Goal: Transaction & Acquisition: Purchase product/service

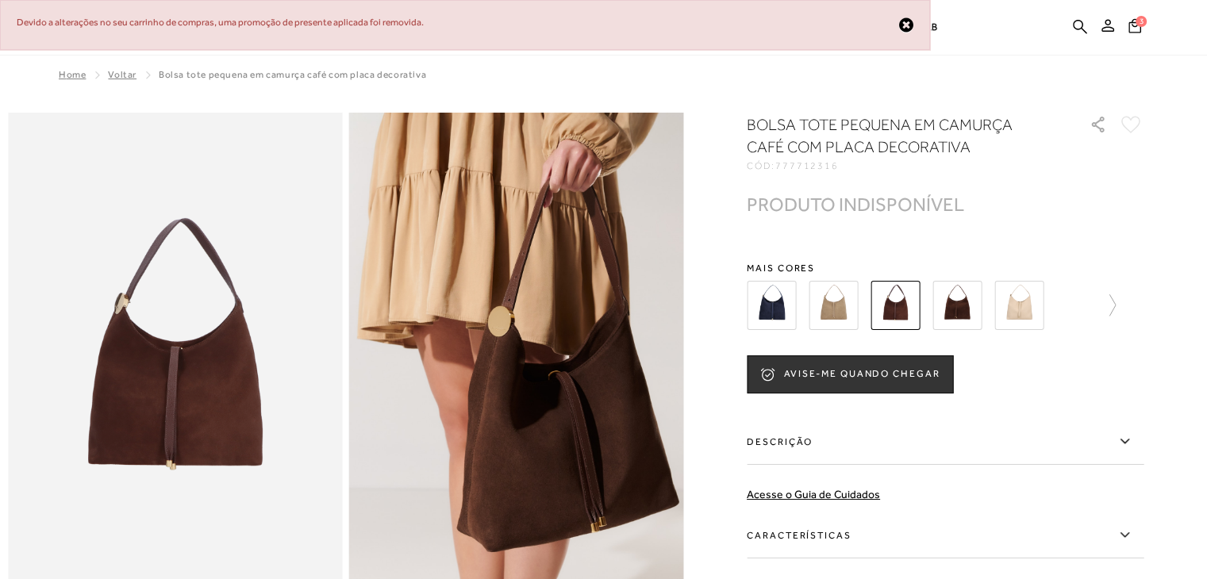
click at [68, 69] on span "Home" at bounding box center [72, 74] width 27 height 11
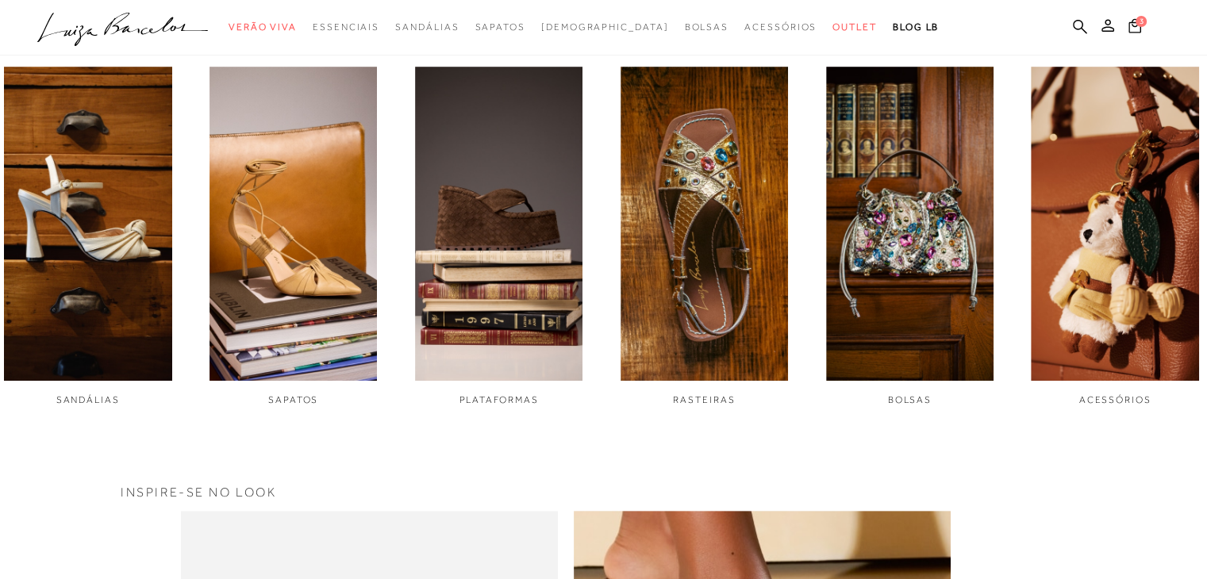
scroll to position [612, 0]
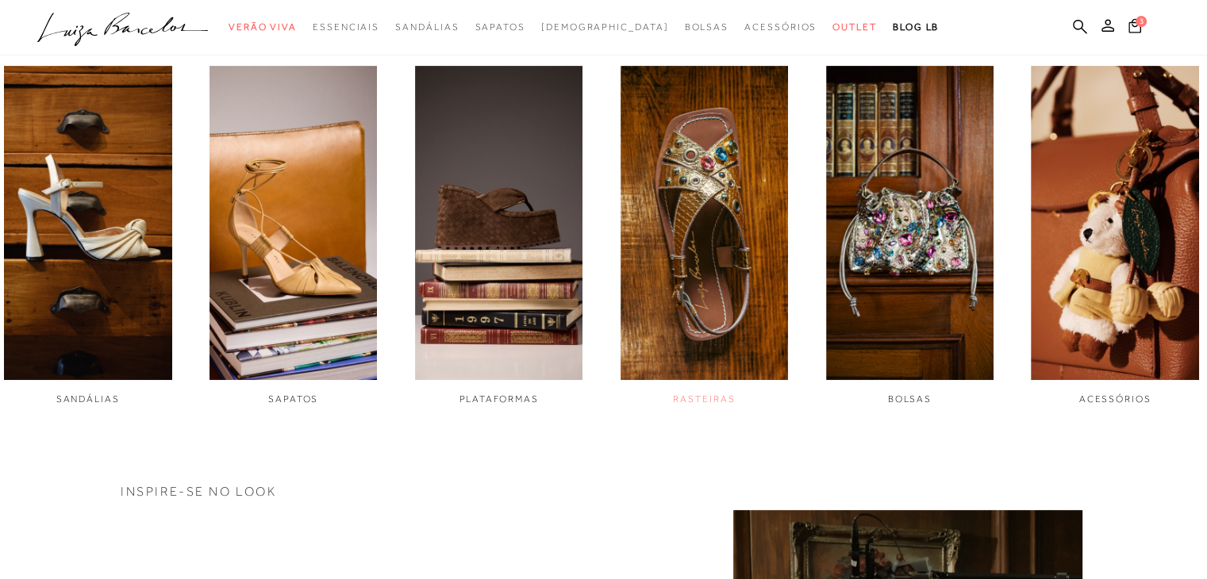
click at [712, 223] on img "4 / 6" at bounding box center [705, 223] width 168 height 314
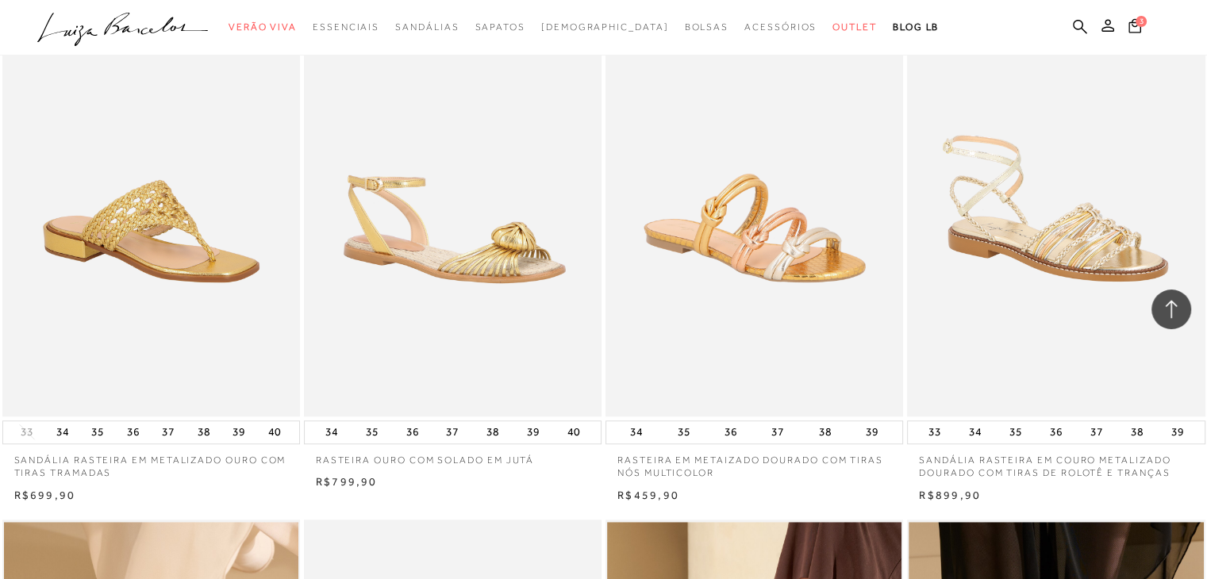
scroll to position [1247, 0]
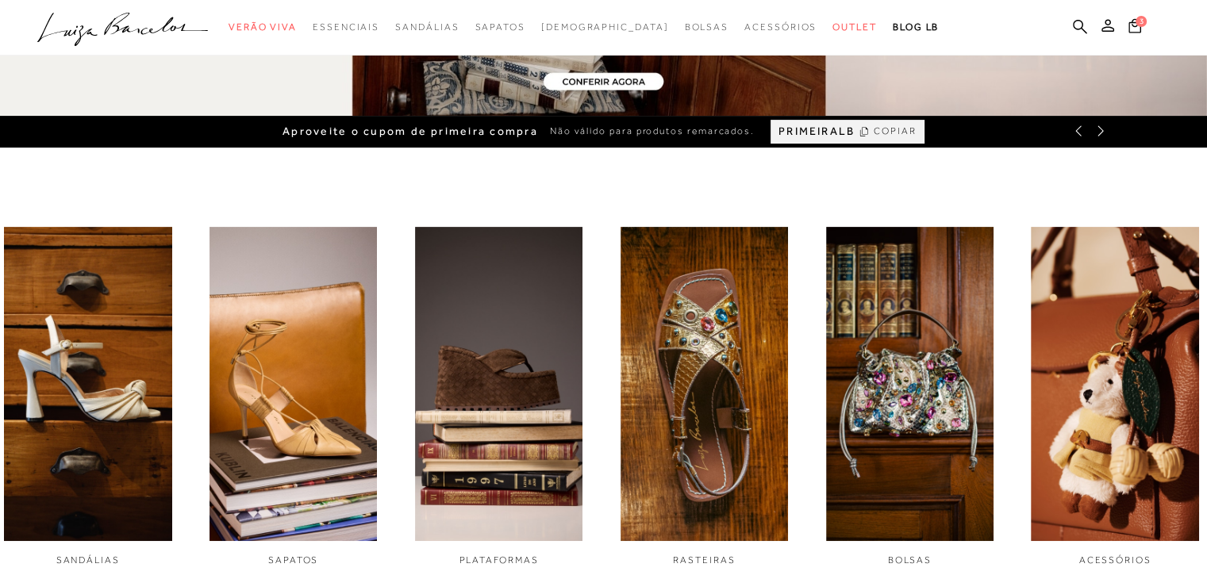
scroll to position [654, 0]
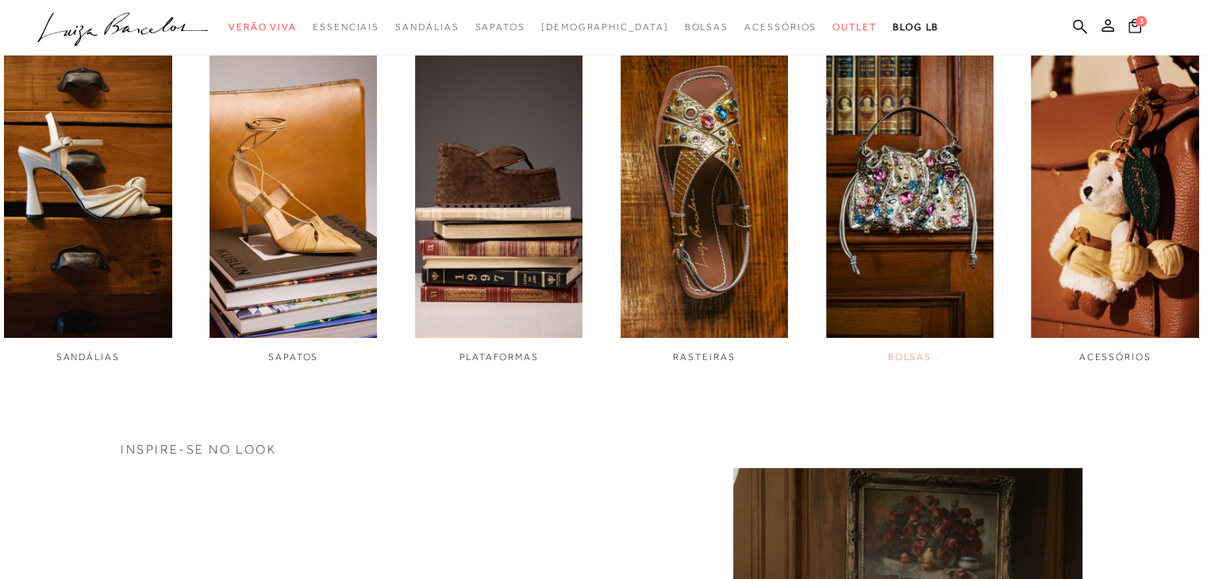
click at [898, 280] on img "5 / 6" at bounding box center [910, 181] width 168 height 314
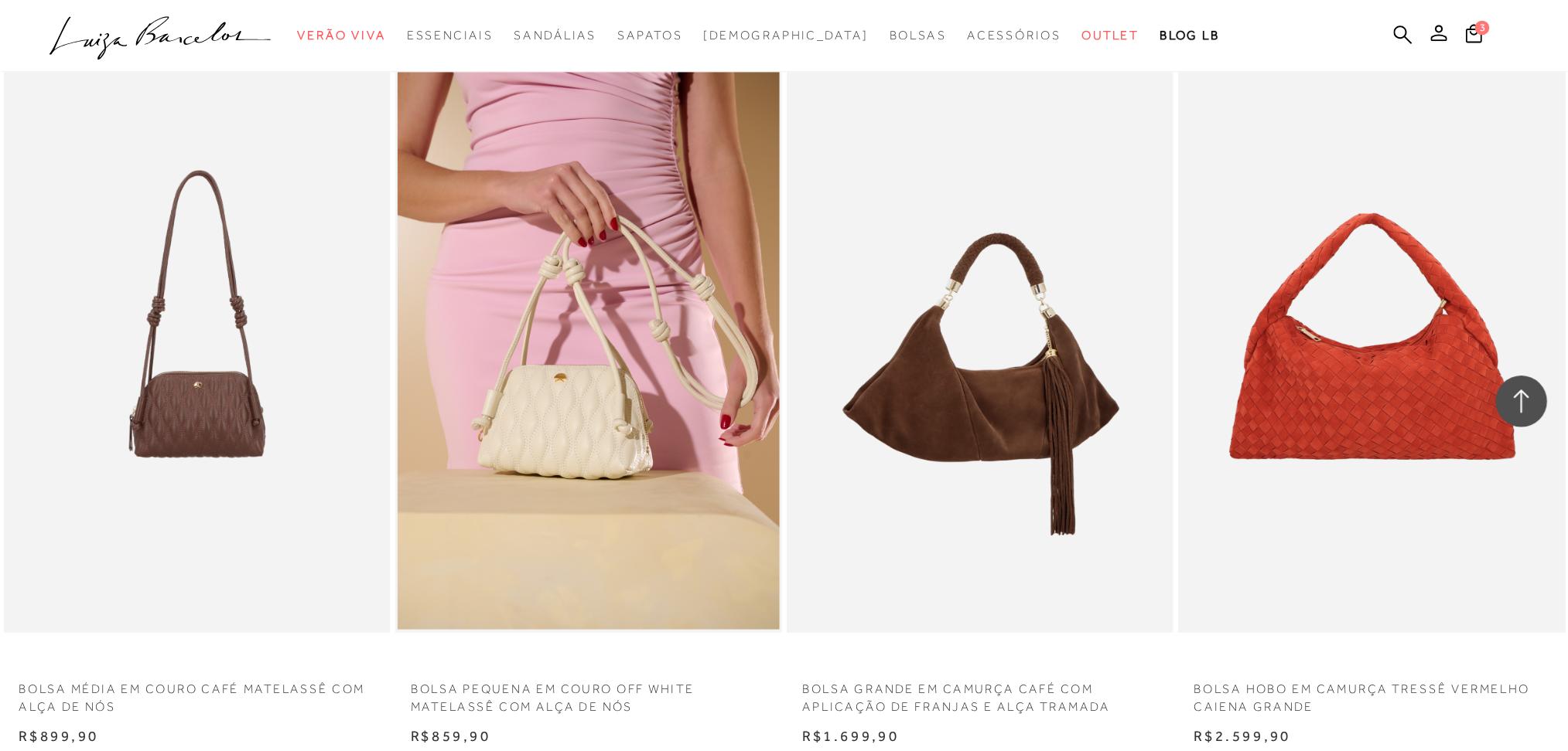
scroll to position [1184, 0]
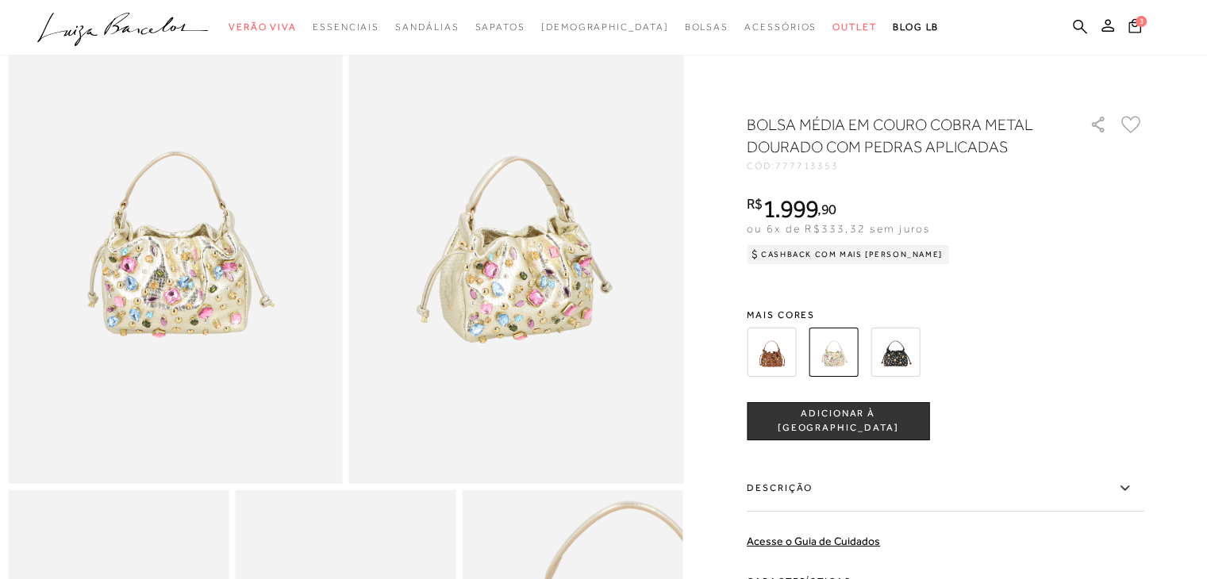
click at [791, 347] on img at bounding box center [771, 352] width 49 height 49
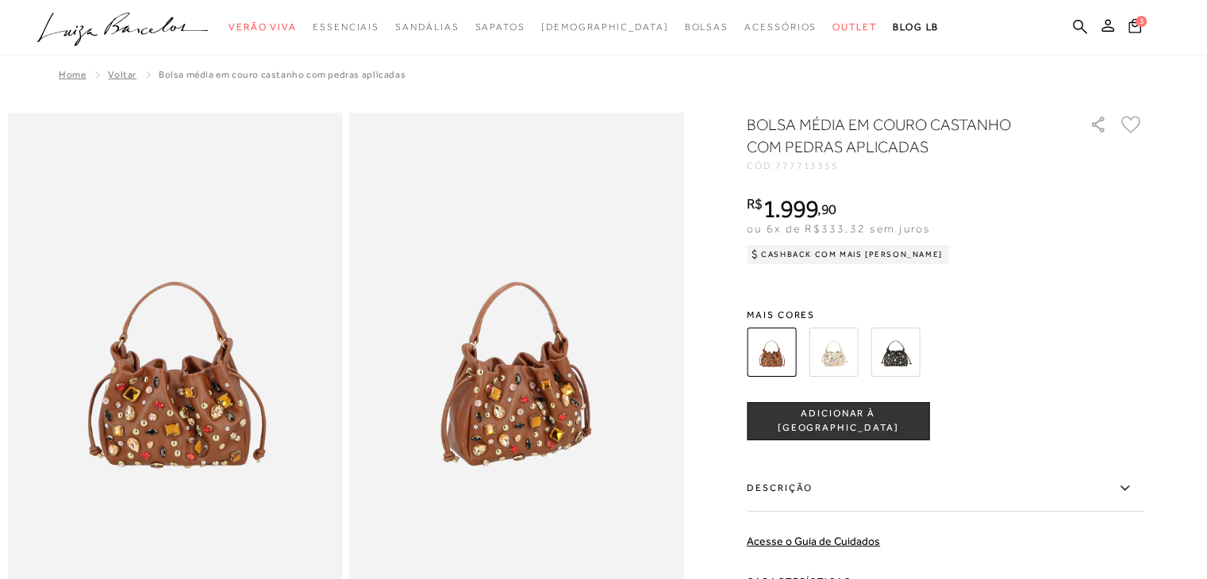
click at [829, 348] on img at bounding box center [833, 352] width 49 height 49
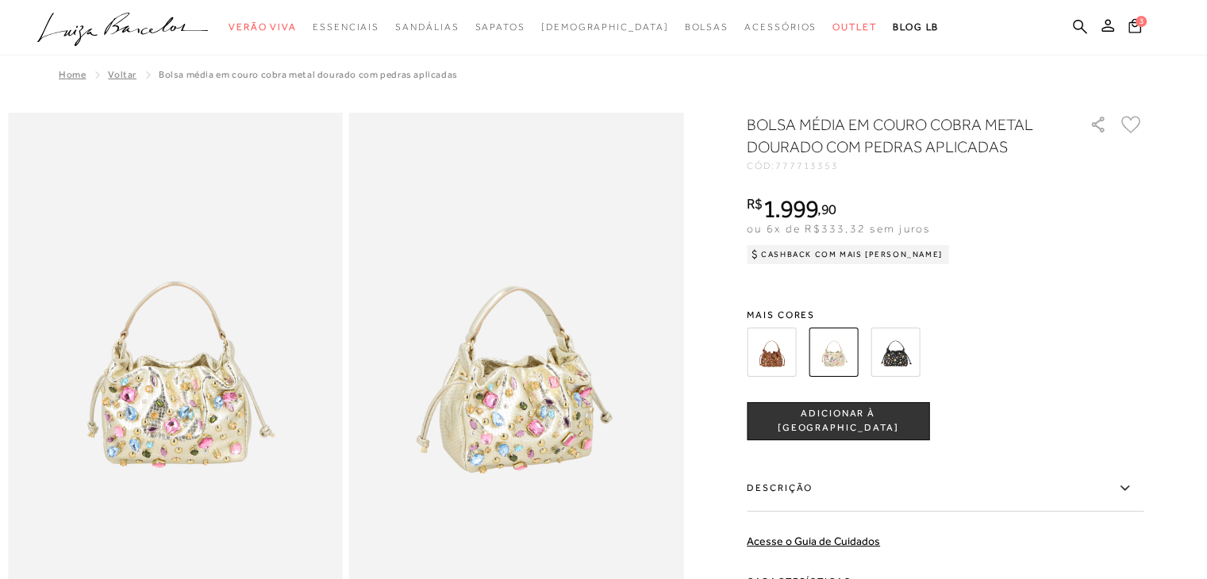
click at [832, 348] on img at bounding box center [833, 352] width 49 height 49
click at [925, 363] on div at bounding box center [926, 352] width 369 height 59
click at [904, 367] on img at bounding box center [895, 352] width 49 height 49
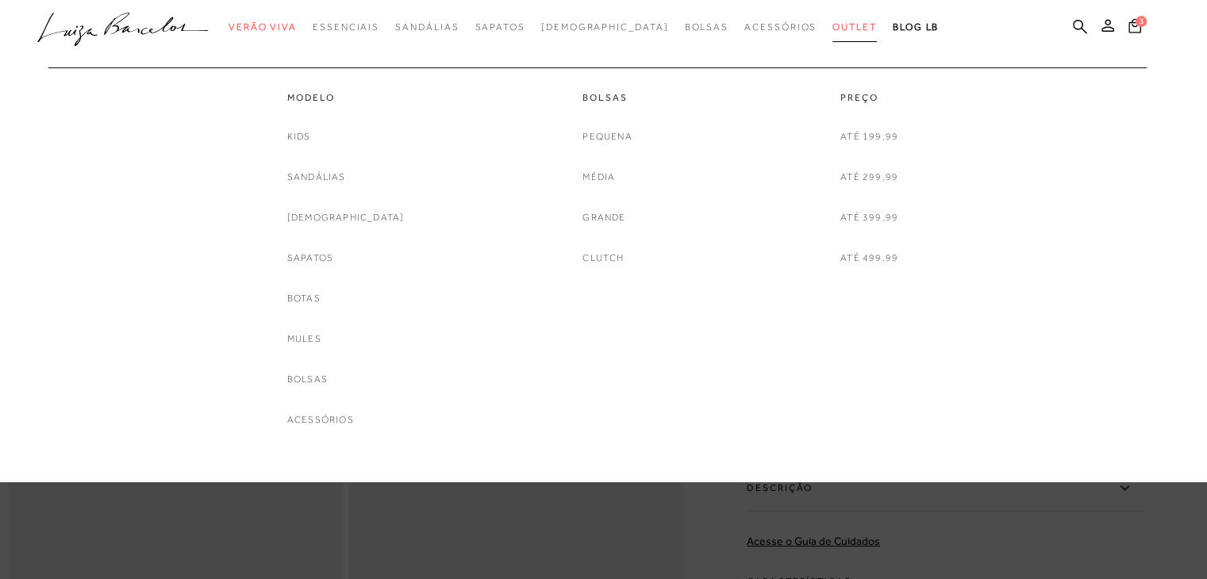
click at [832, 21] on span "Outlet" at bounding box center [854, 26] width 44 height 11
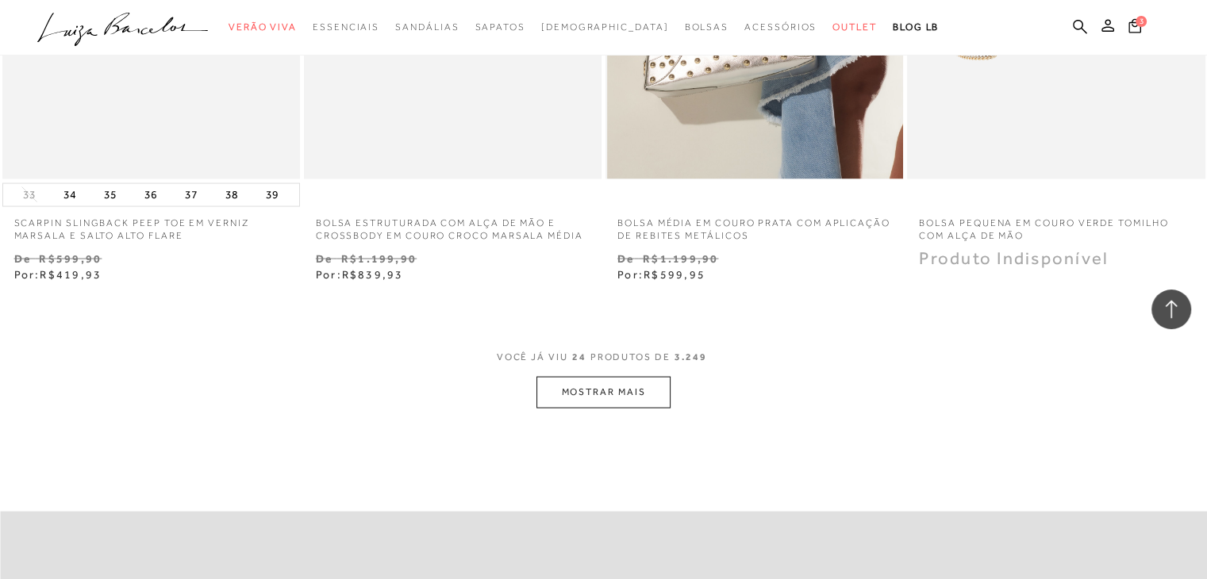
scroll to position [3208, 0]
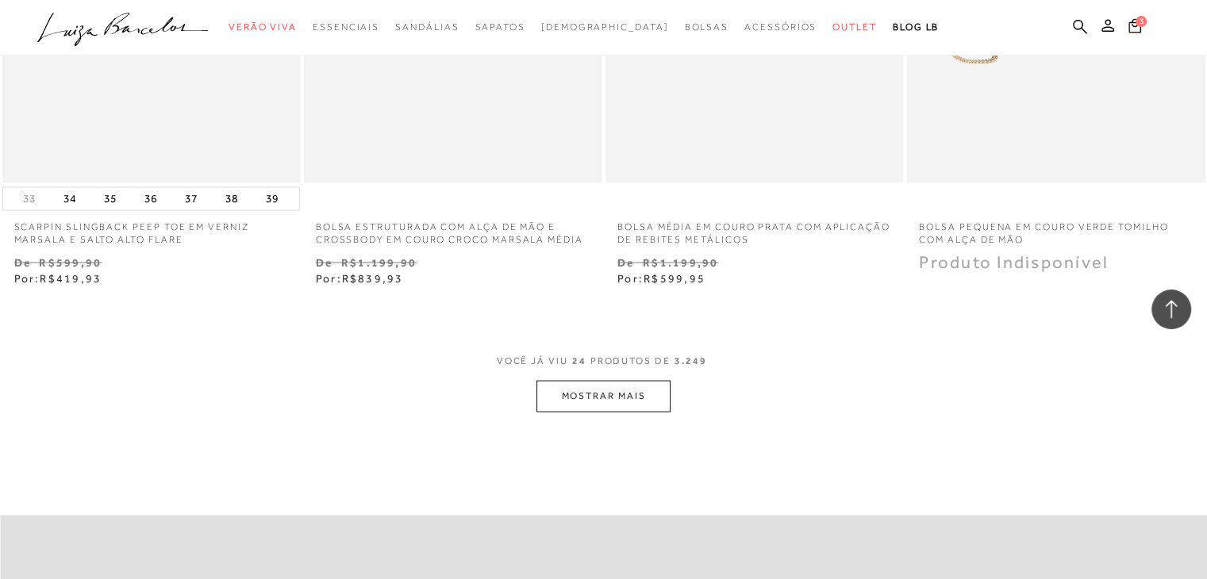
click at [596, 404] on button "MOSTRAR MAIS" at bounding box center [602, 396] width 133 height 31
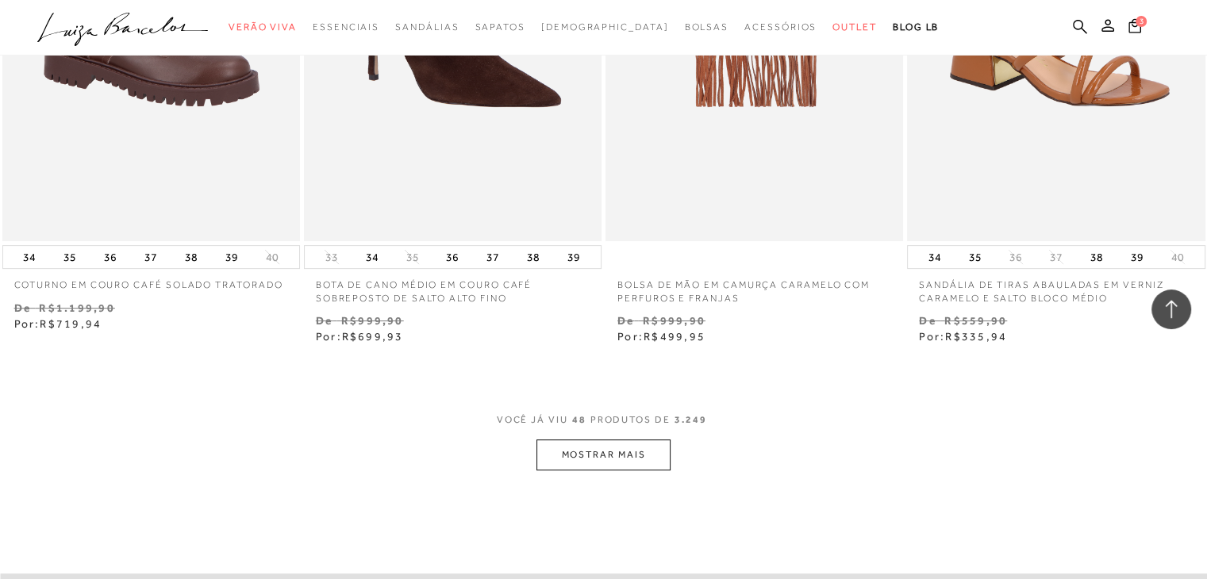
scroll to position [6855, 0]
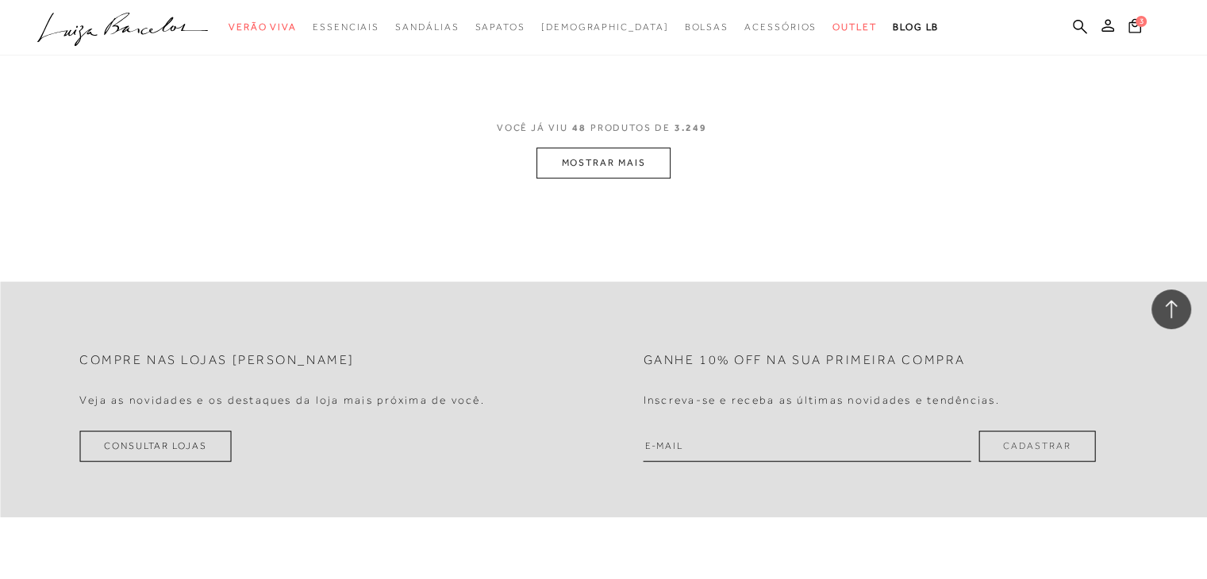
click at [605, 168] on button "MOSTRAR MAIS" at bounding box center [602, 163] width 133 height 31
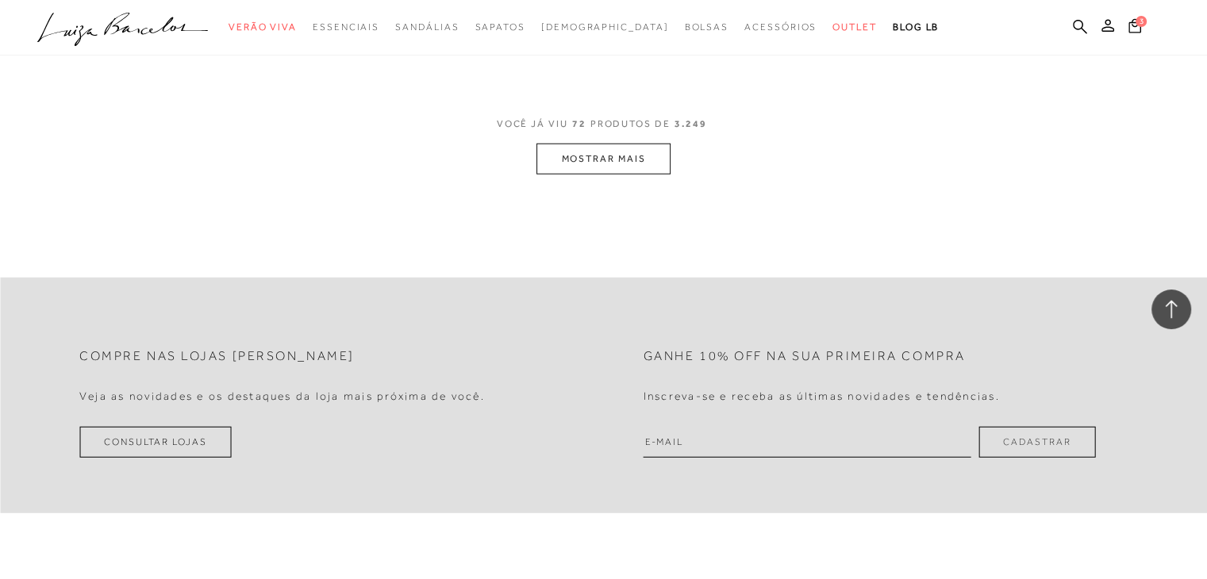
scroll to position [10259, 0]
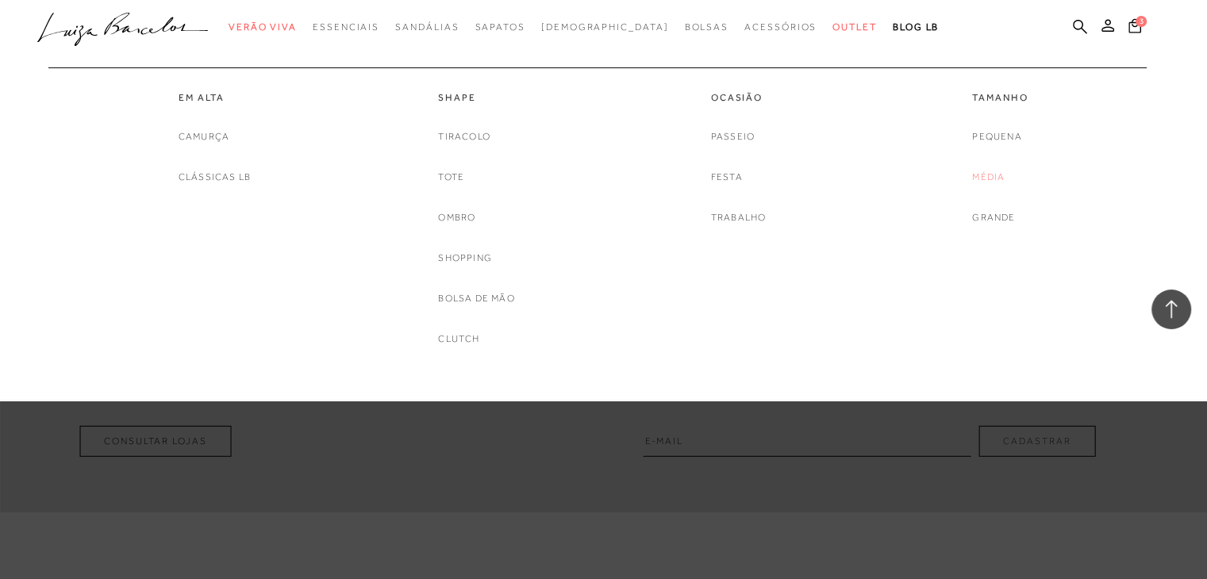
click at [994, 173] on link "Média" at bounding box center [988, 177] width 33 height 17
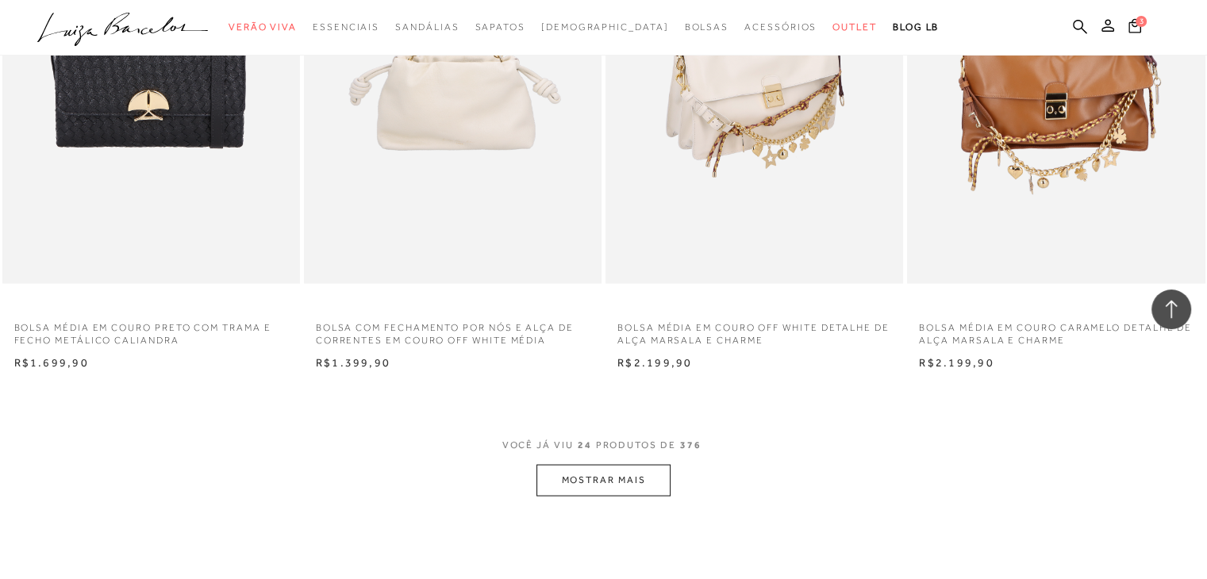
scroll to position [3021, 0]
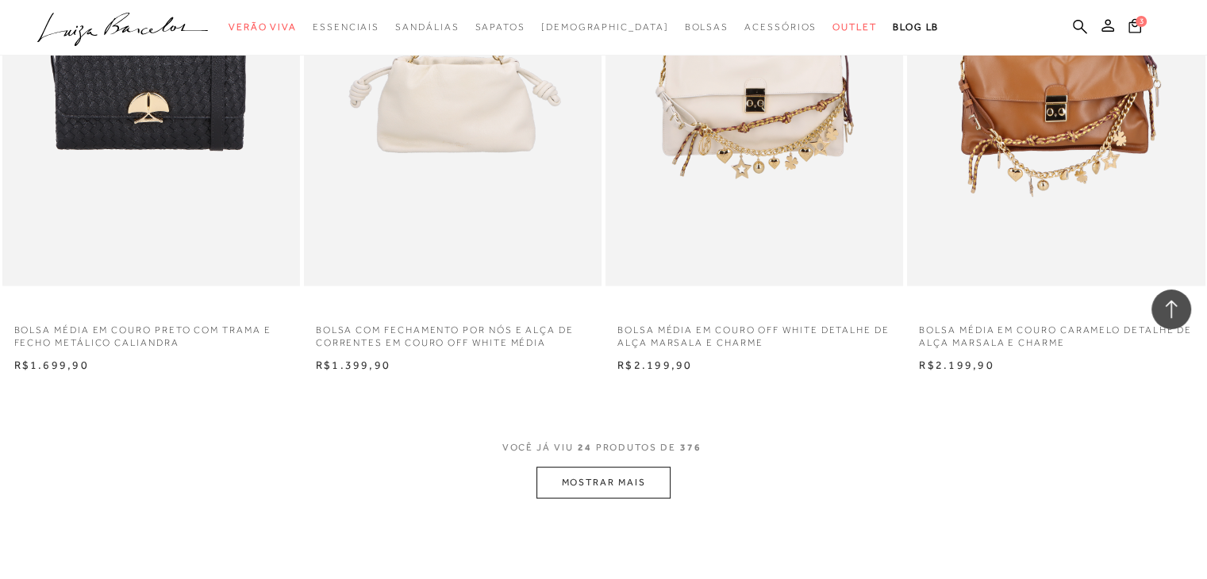
click at [582, 473] on button "MOSTRAR MAIS" at bounding box center [602, 482] width 133 height 31
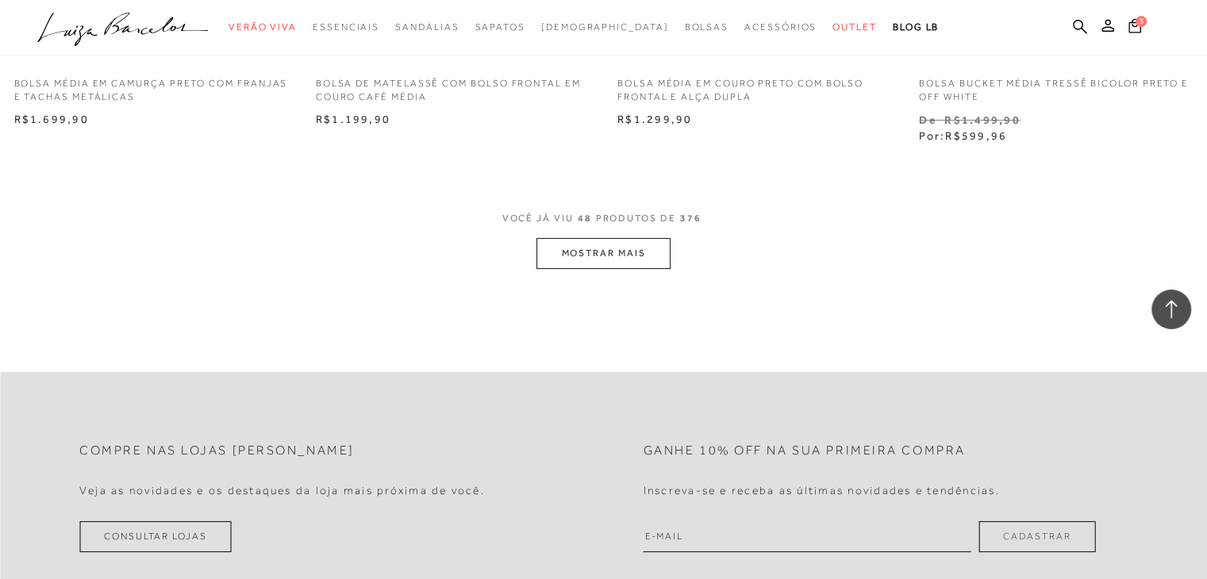
scroll to position [6576, 0]
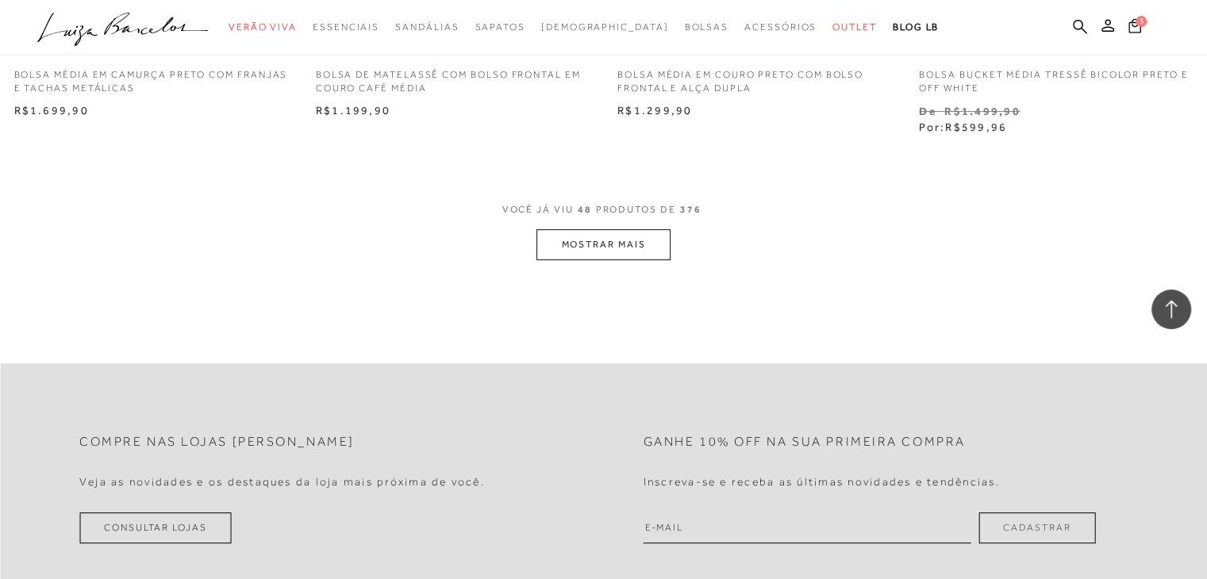
click at [581, 245] on button "MOSTRAR MAIS" at bounding box center [602, 244] width 133 height 31
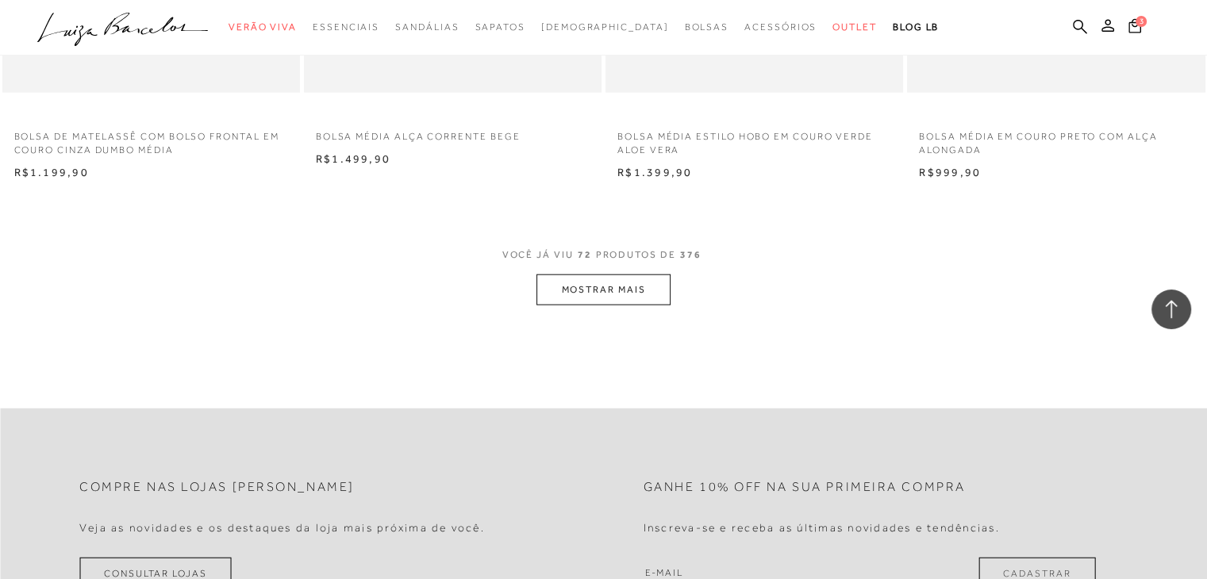
scroll to position [9821, 0]
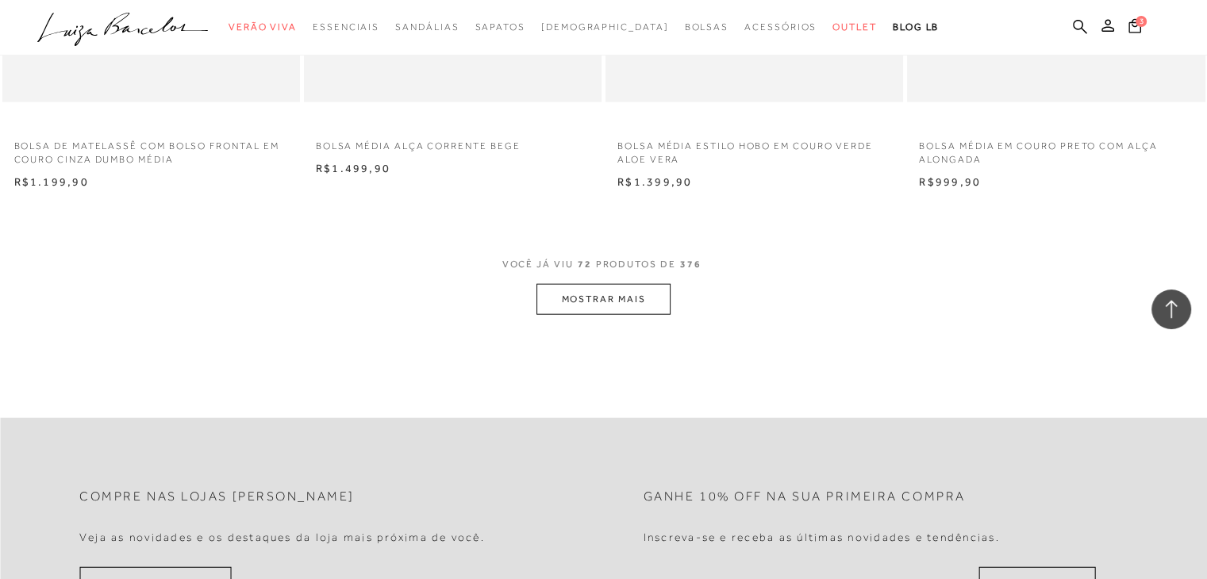
click at [626, 301] on button "MOSTRAR MAIS" at bounding box center [602, 299] width 133 height 31
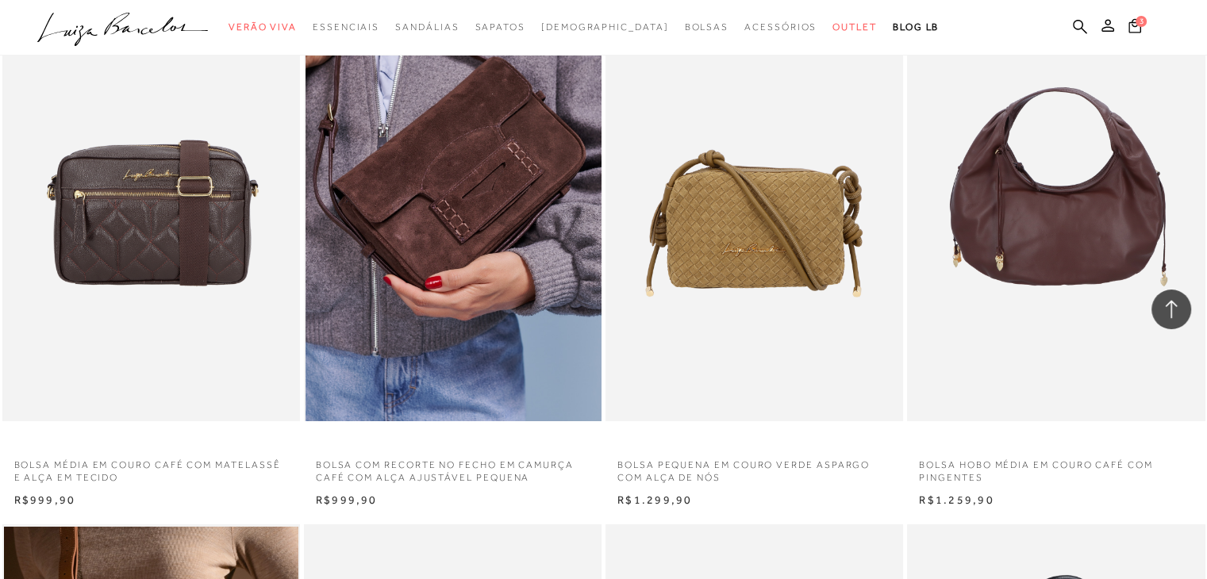
scroll to position [11707, 0]
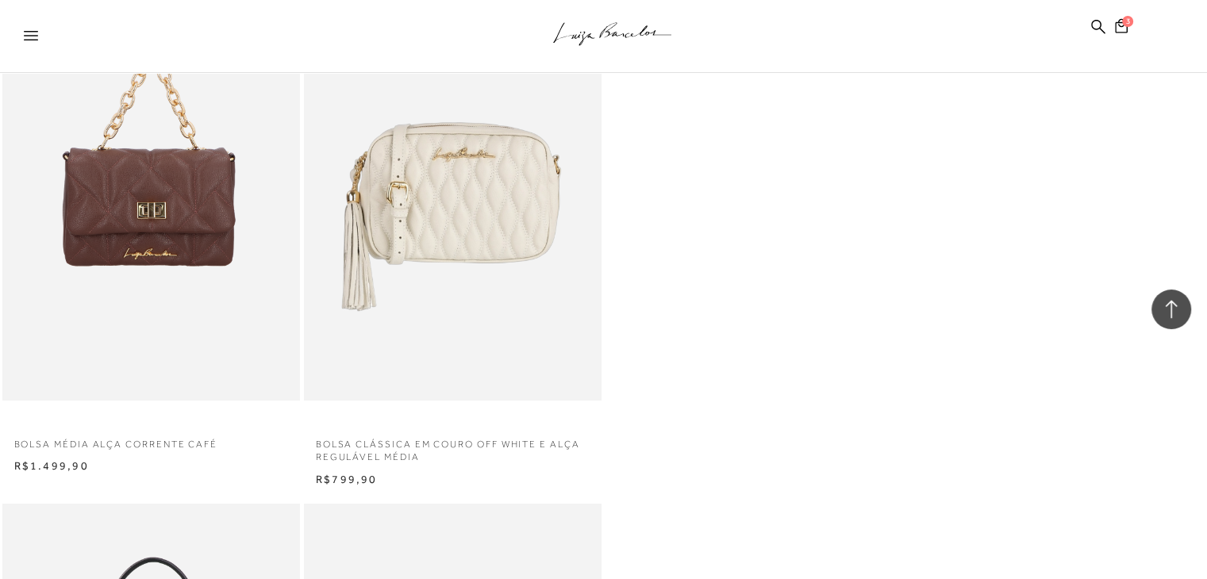
drag, startPoint x: 441, startPoint y: 32, endPoint x: 1208, endPoint y: 492, distance: 894.1
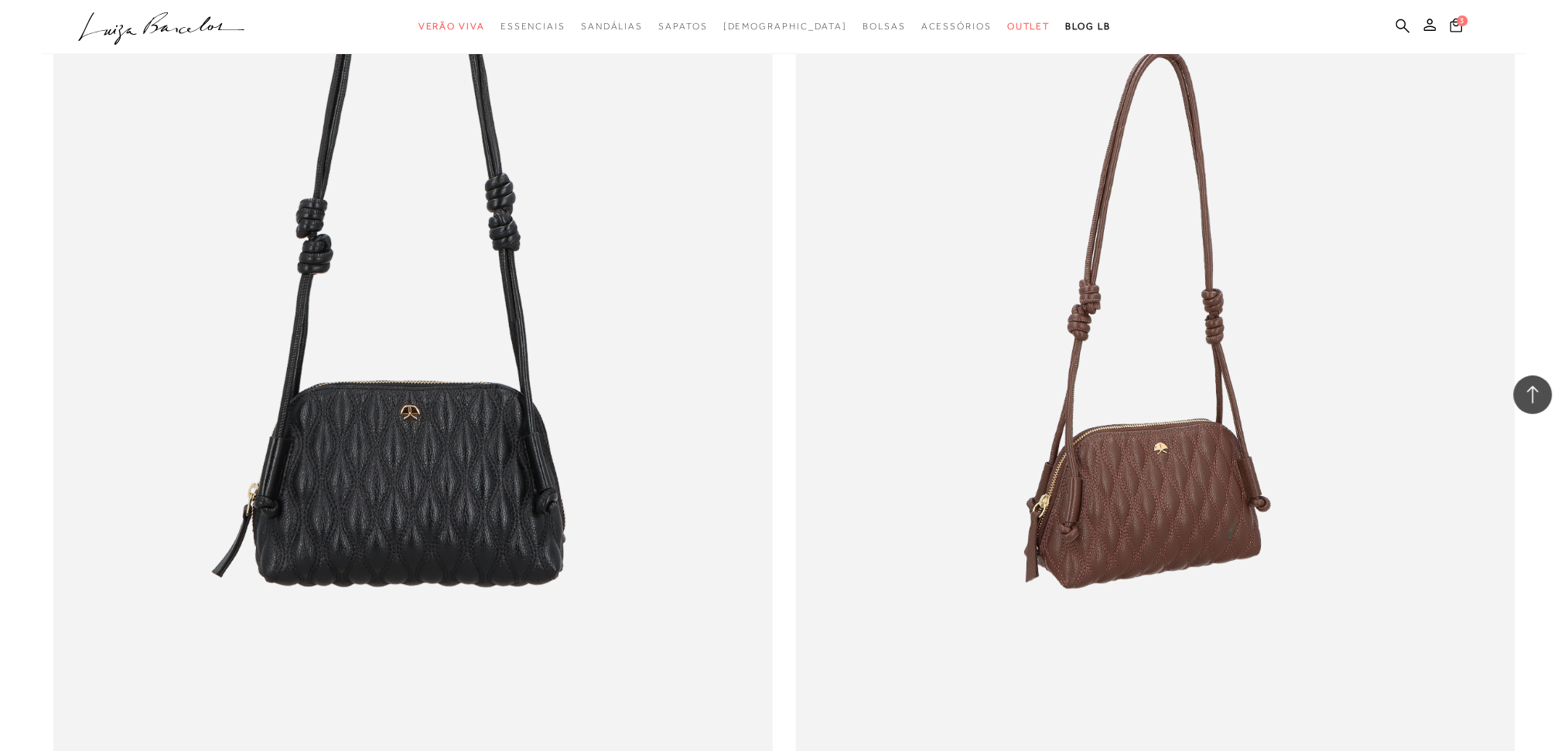
scroll to position [1435, 0]
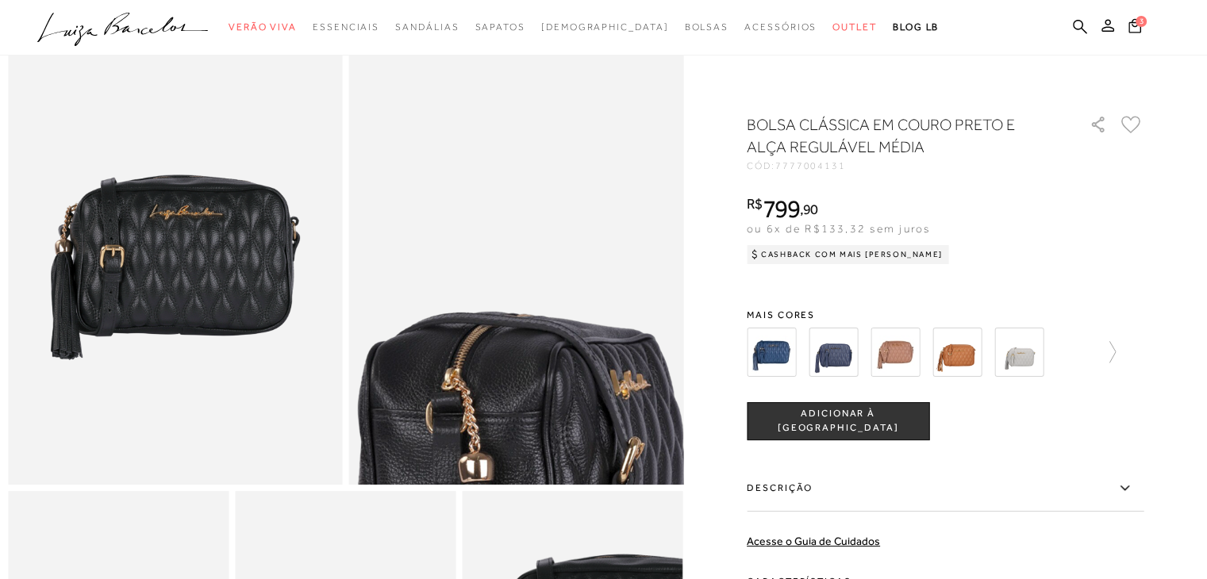
scroll to position [143, 0]
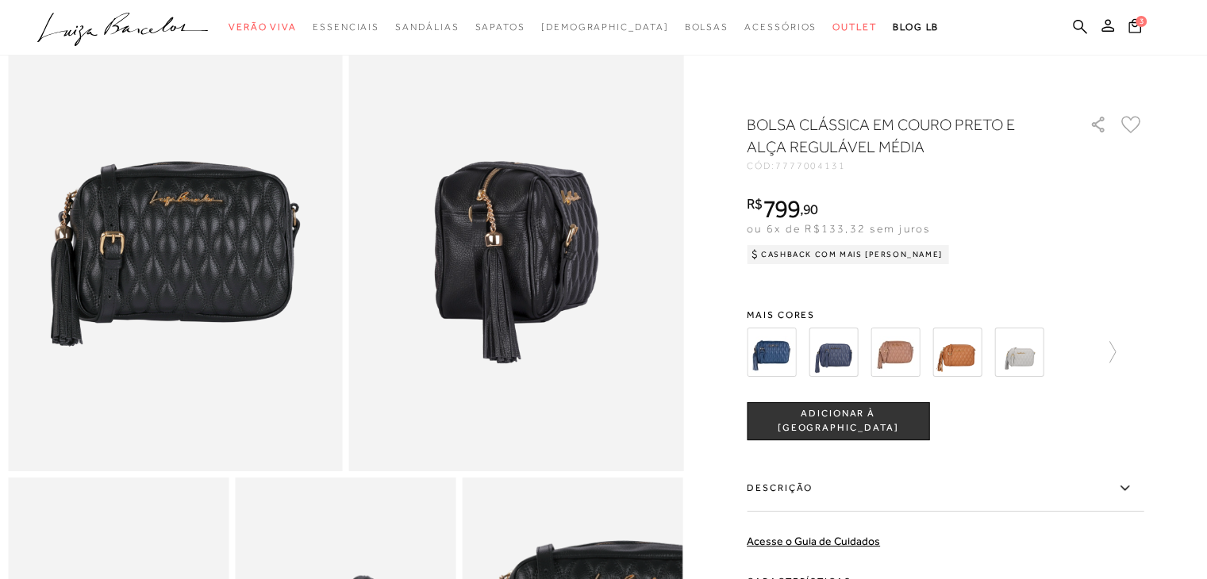
click at [273, 242] on img at bounding box center [175, 221] width 335 height 502
click at [784, 358] on img at bounding box center [771, 352] width 49 height 49
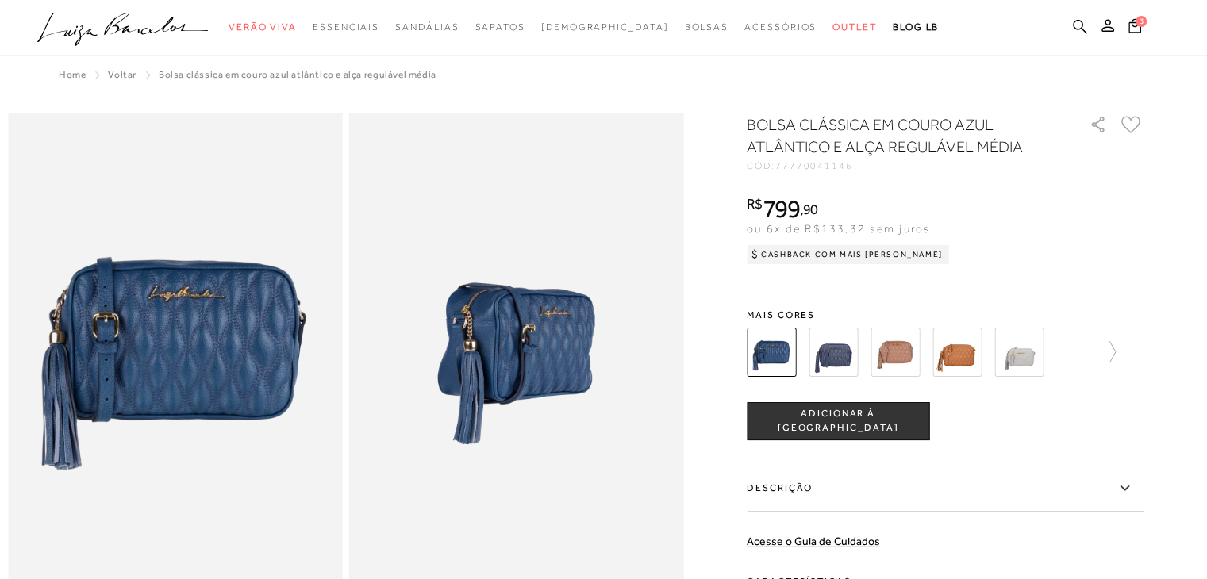
click at [836, 350] on img at bounding box center [833, 352] width 49 height 49
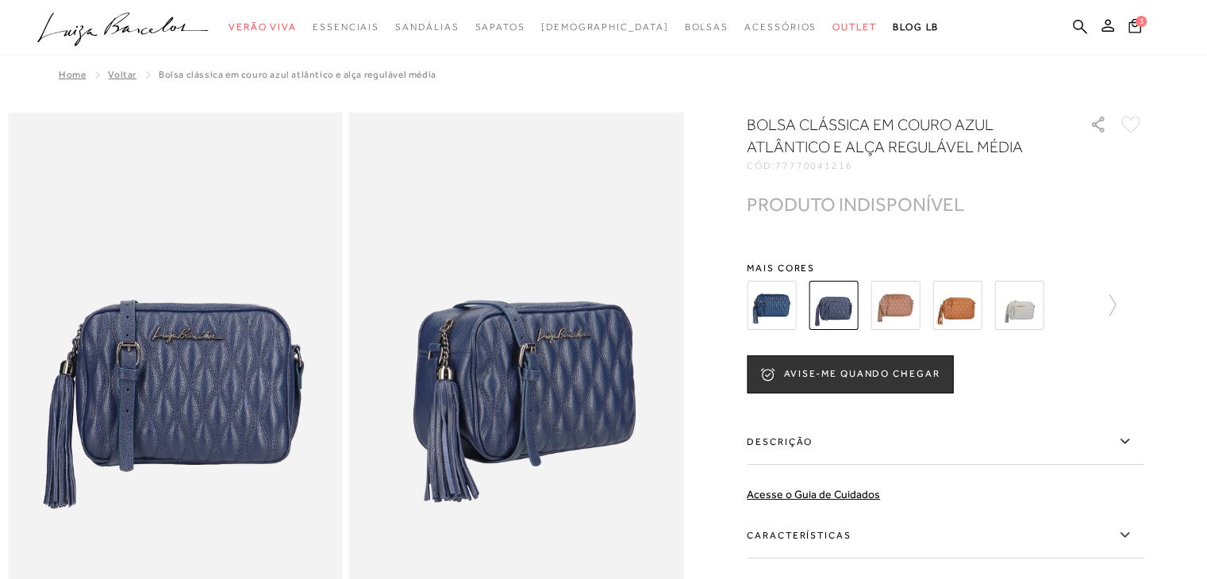
click at [895, 301] on img at bounding box center [895, 305] width 49 height 49
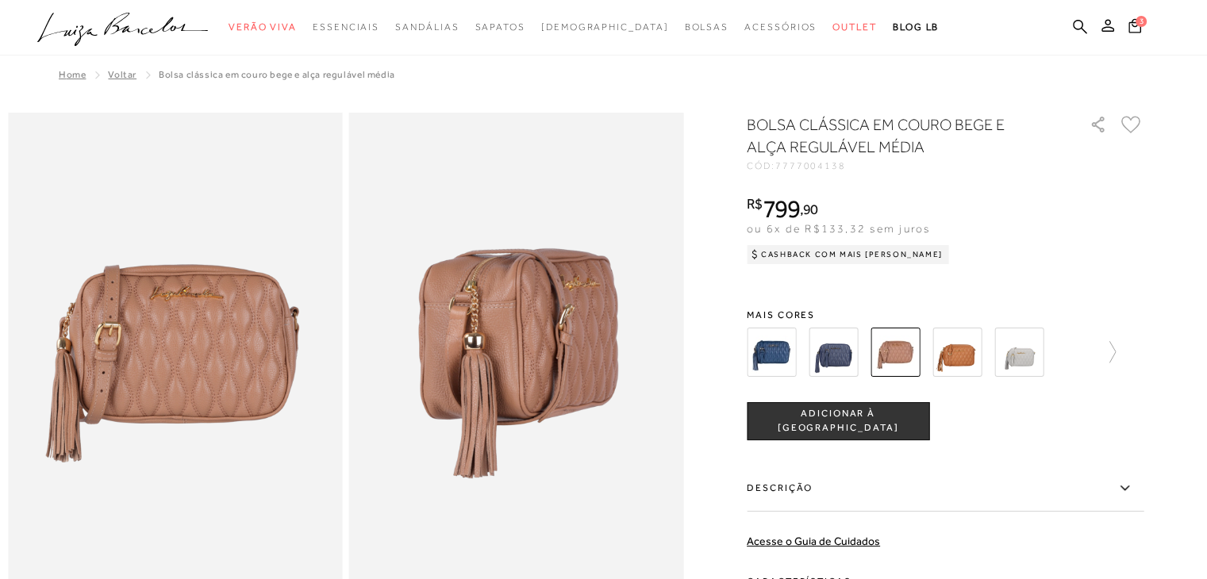
click at [964, 359] on img at bounding box center [956, 352] width 49 height 49
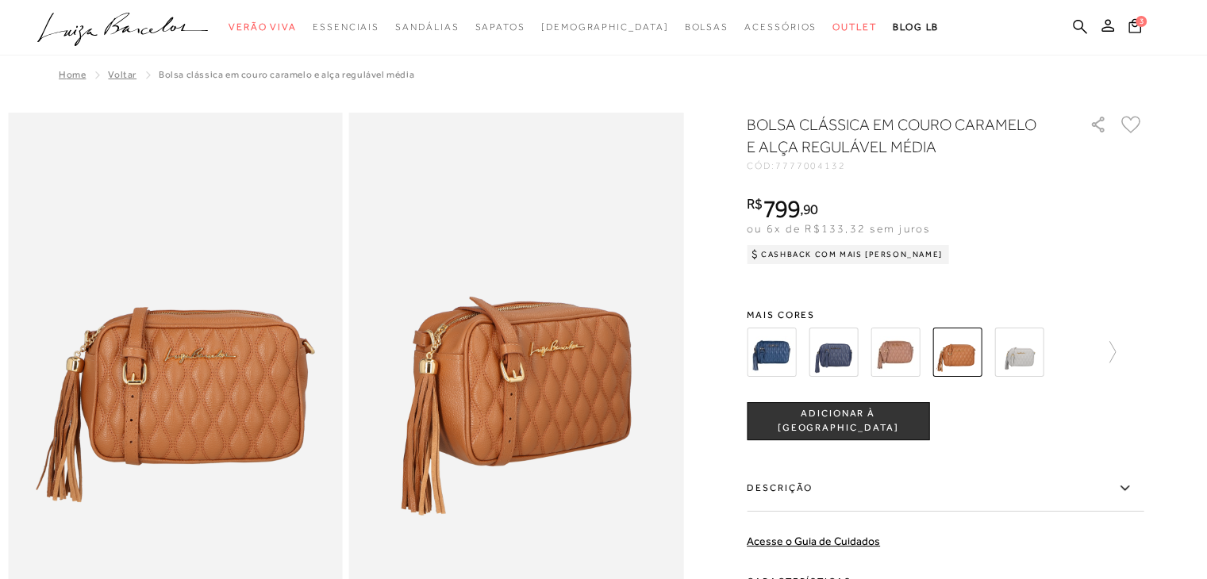
click at [1040, 361] on img at bounding box center [1018, 352] width 49 height 49
click at [1025, 356] on img at bounding box center [1018, 352] width 49 height 49
click at [1116, 353] on icon at bounding box center [1105, 352] width 22 height 22
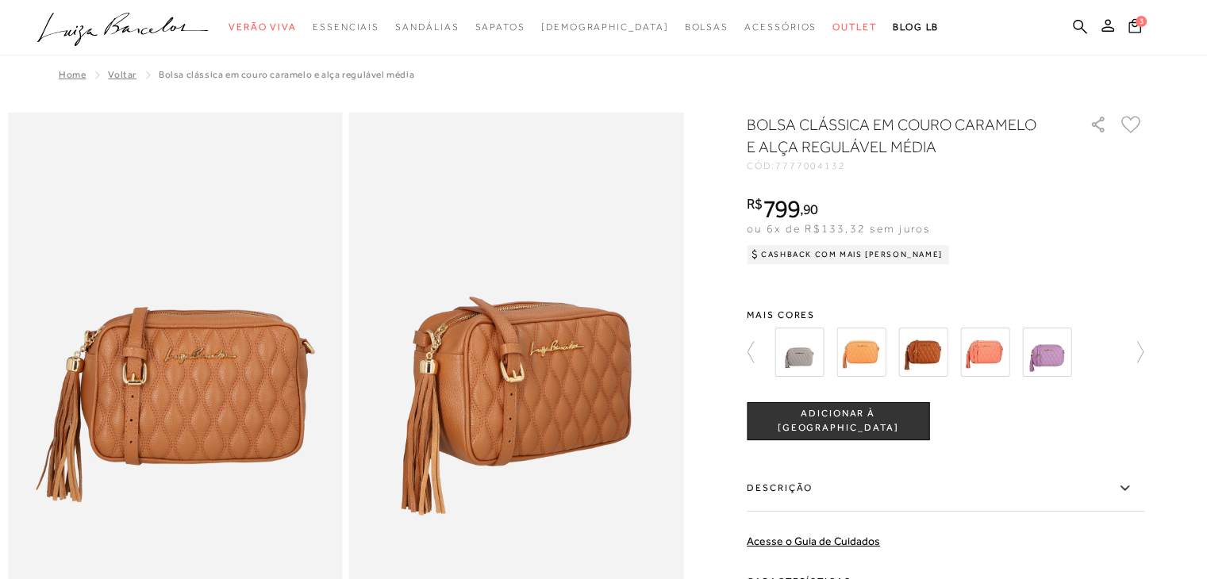
click at [822, 338] on img at bounding box center [799, 352] width 49 height 49
click at [861, 347] on img at bounding box center [860, 352] width 49 height 49
click at [922, 340] on img at bounding box center [922, 352] width 49 height 49
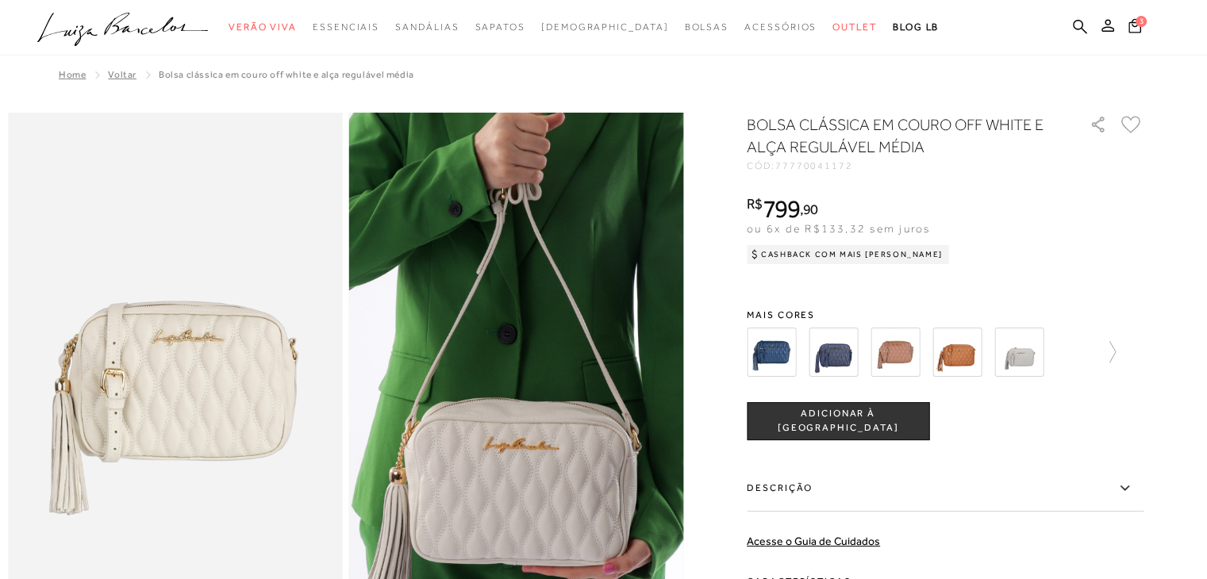
click at [830, 137] on h1 "BOLSA CLÁSSICA EM COURO OFF WHITE E ALÇA REGULÁVEL MÉDIA" at bounding box center [896, 135] width 298 height 44
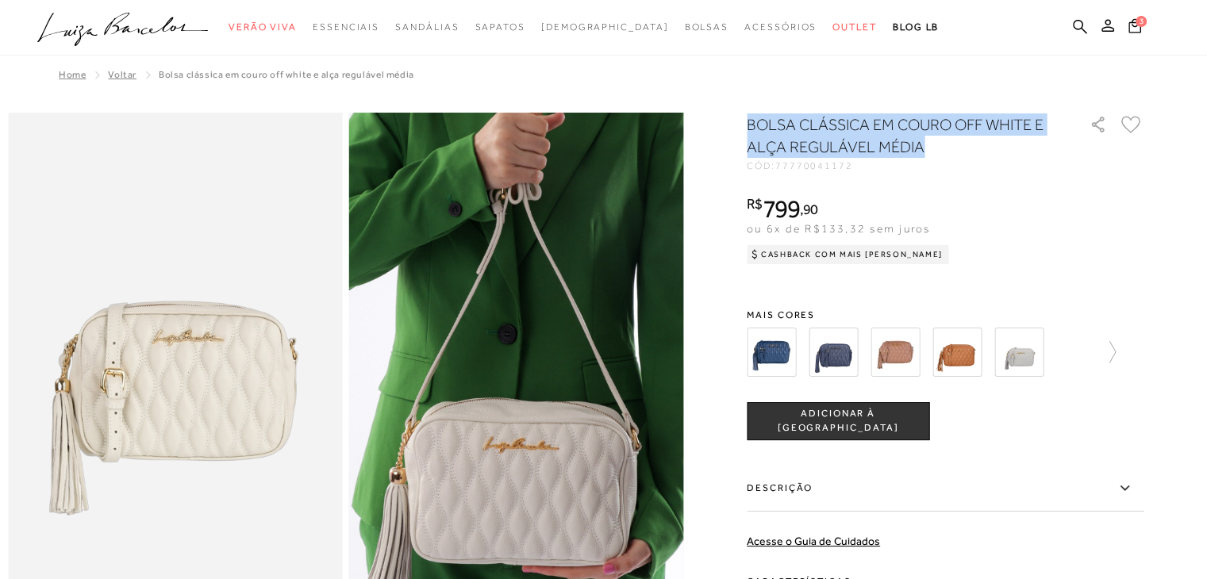
click at [830, 137] on h1 "BOLSA CLÁSSICA EM COURO OFF WHITE E ALÇA REGULÁVEL MÉDIA" at bounding box center [896, 135] width 298 height 44
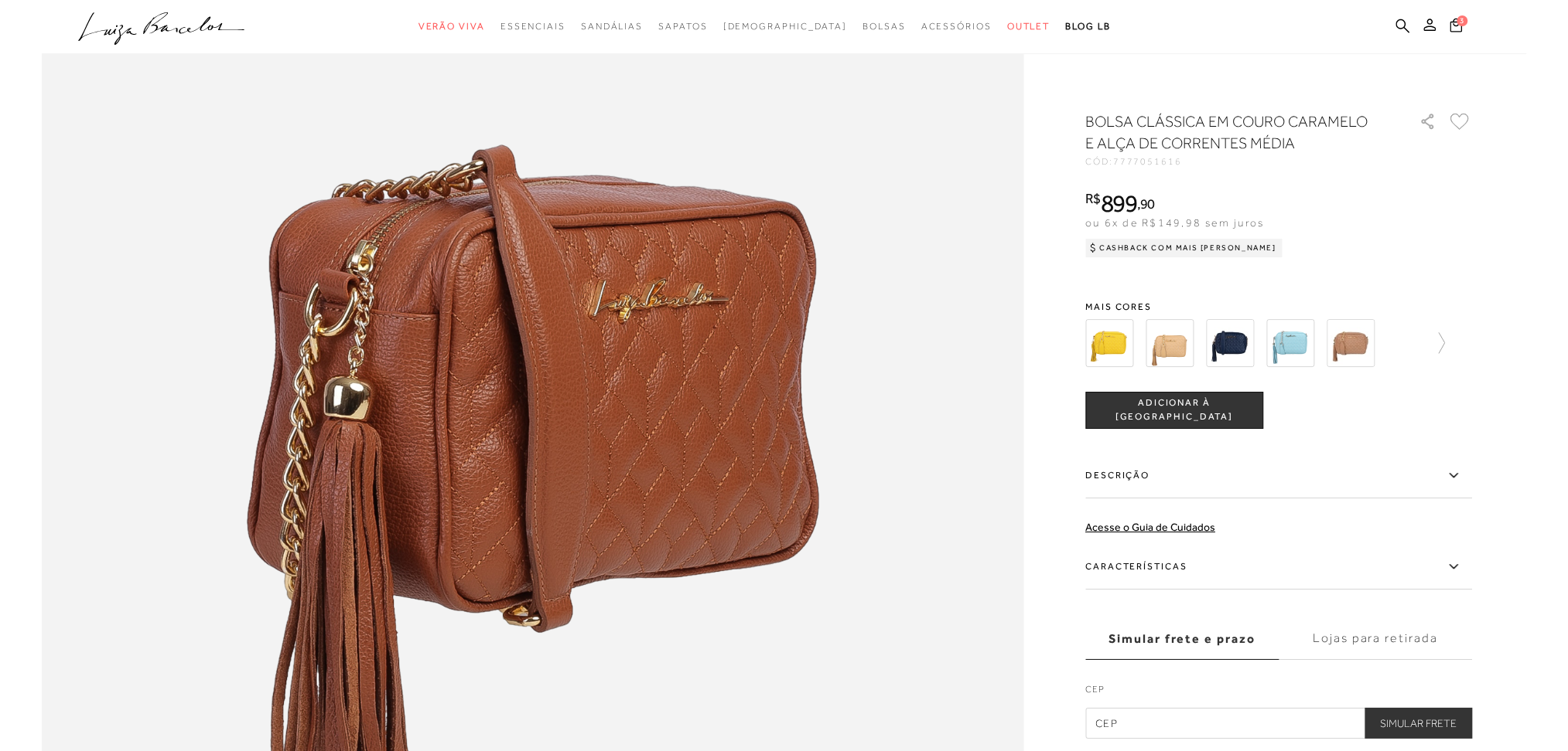
scroll to position [1596, 0]
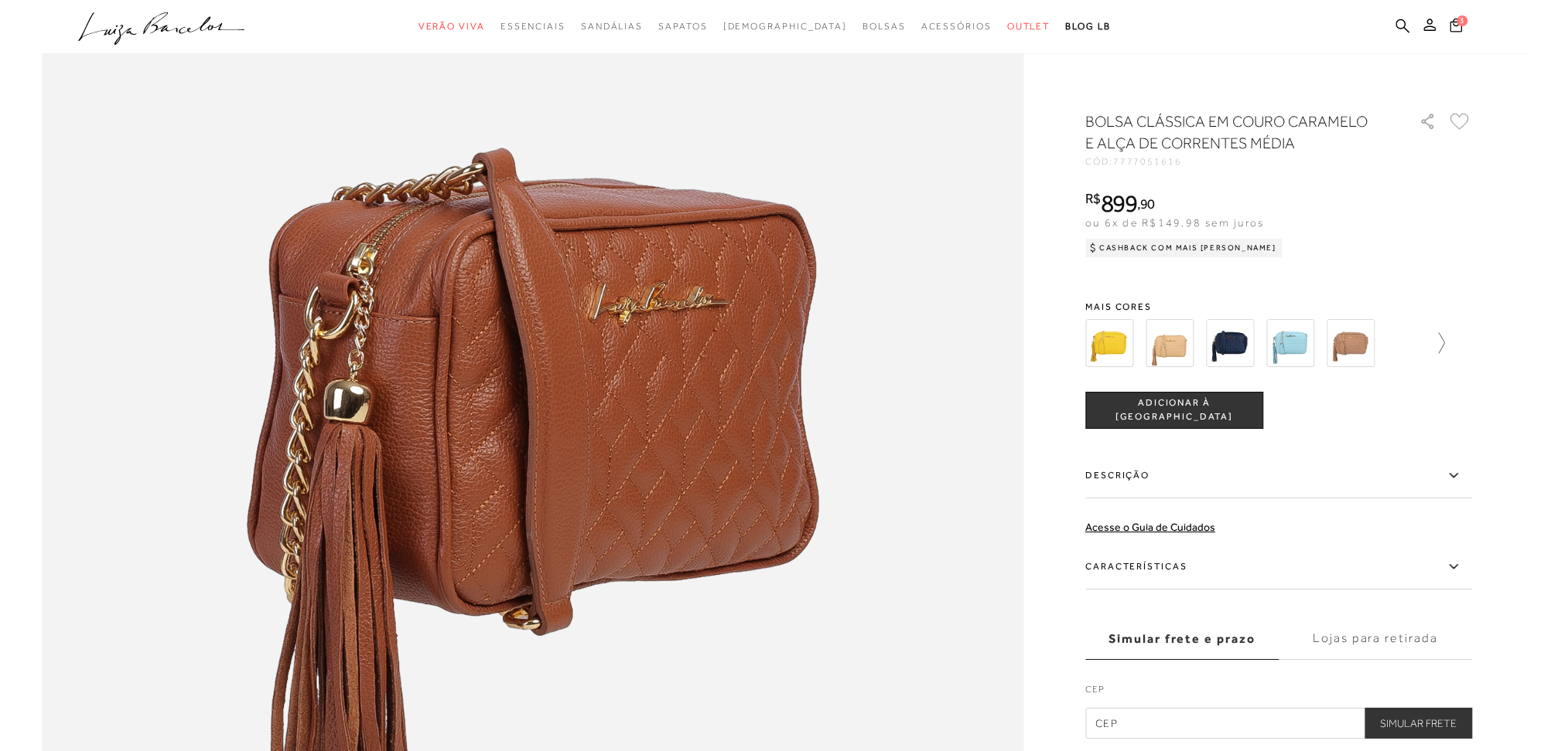
click at [1175, 332] on icon at bounding box center [1434, 343] width 21 height 21
click at [1175, 354] on img at bounding box center [1197, 343] width 48 height 48
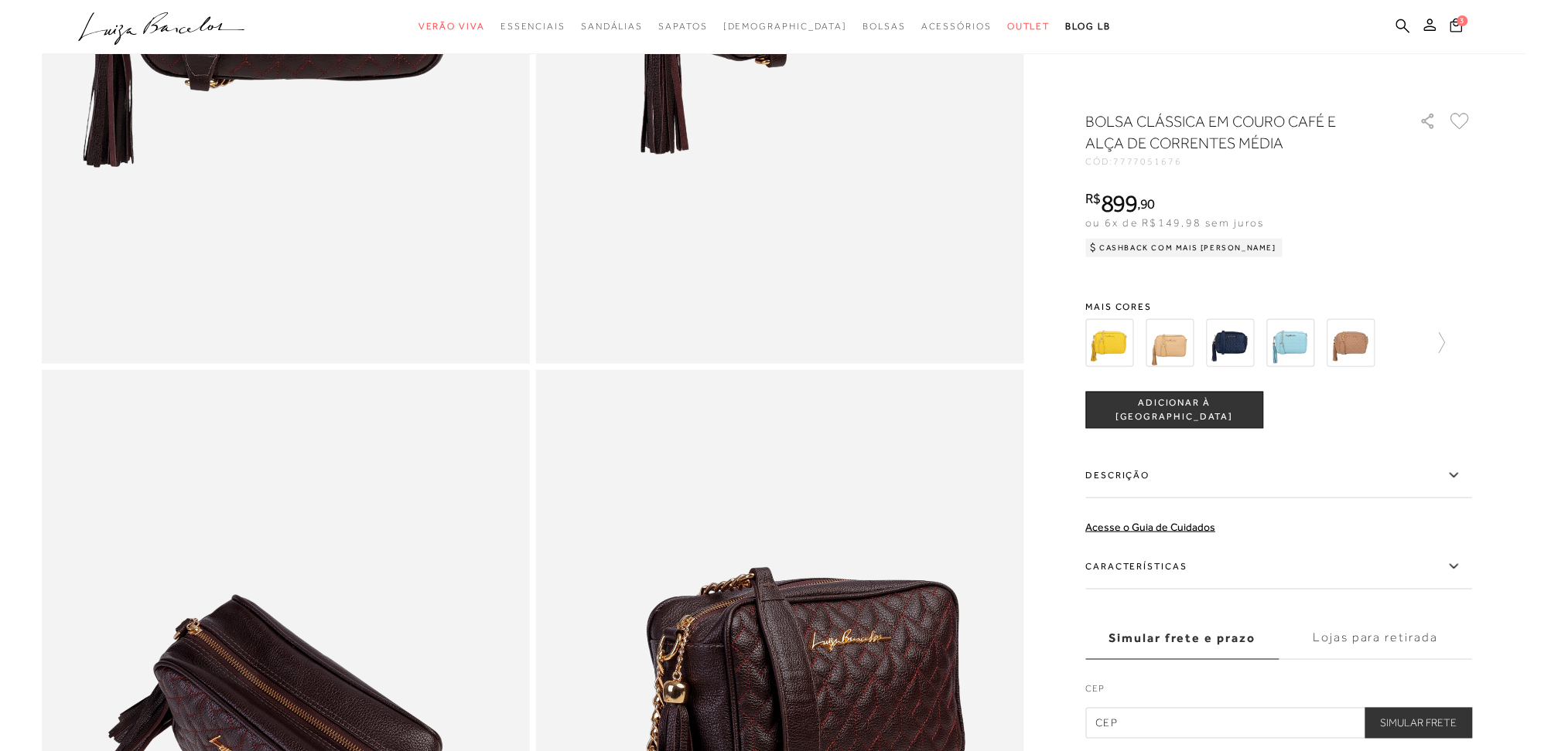
scroll to position [471, 0]
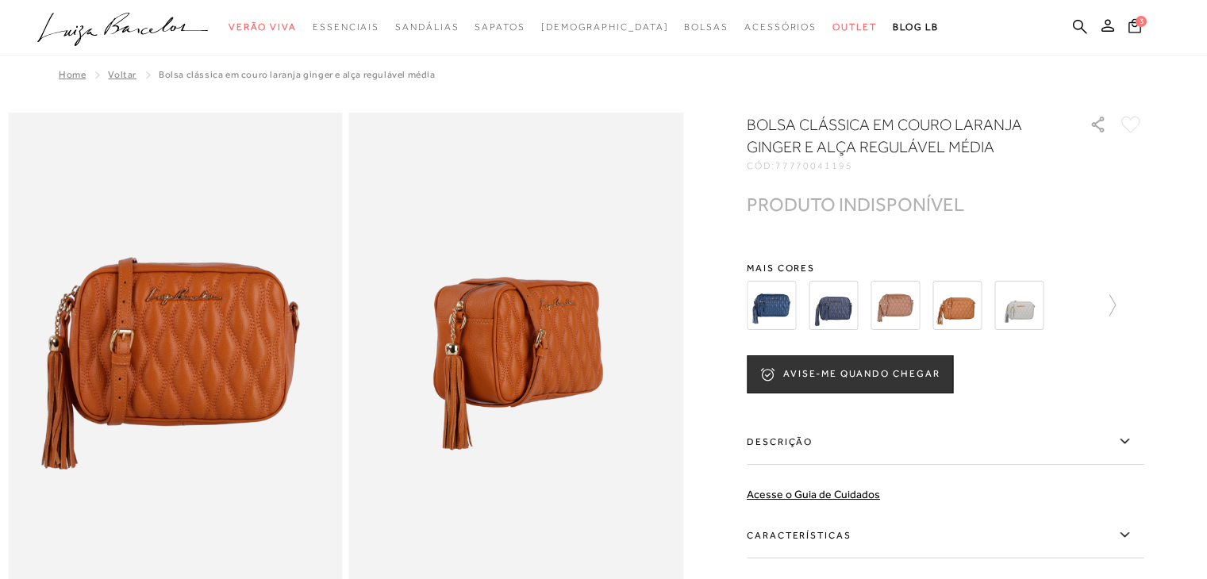
click at [1123, 306] on div at bounding box center [945, 305] width 397 height 59
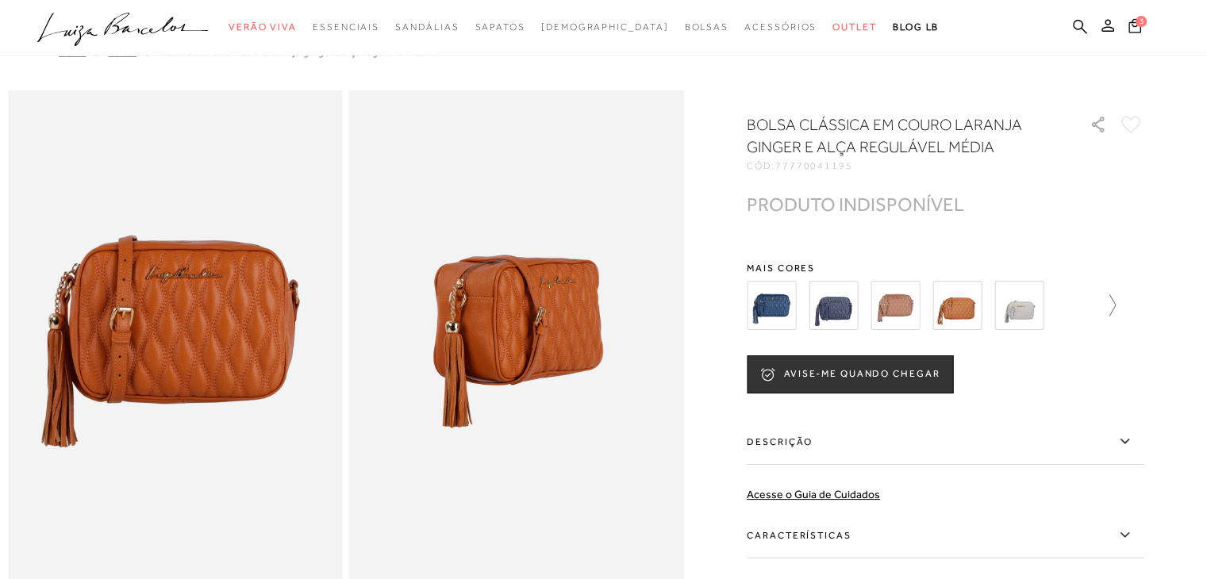
click at [1111, 302] on icon at bounding box center [1105, 305] width 22 height 22
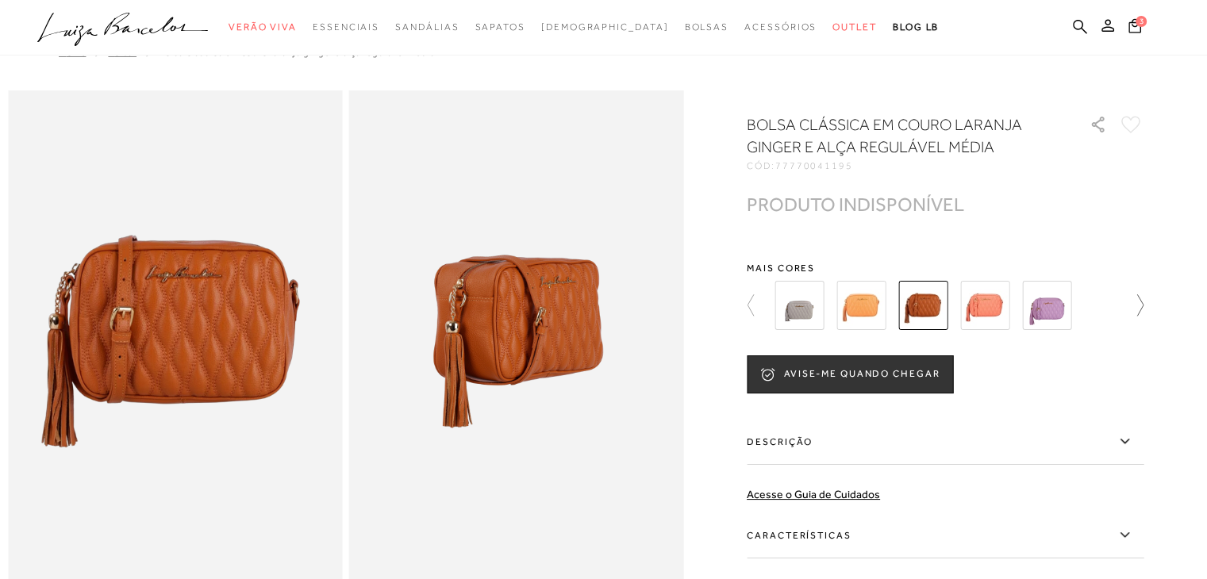
click at [1144, 303] on icon at bounding box center [1132, 305] width 22 height 22
click at [809, 306] on img at bounding box center [799, 305] width 49 height 49
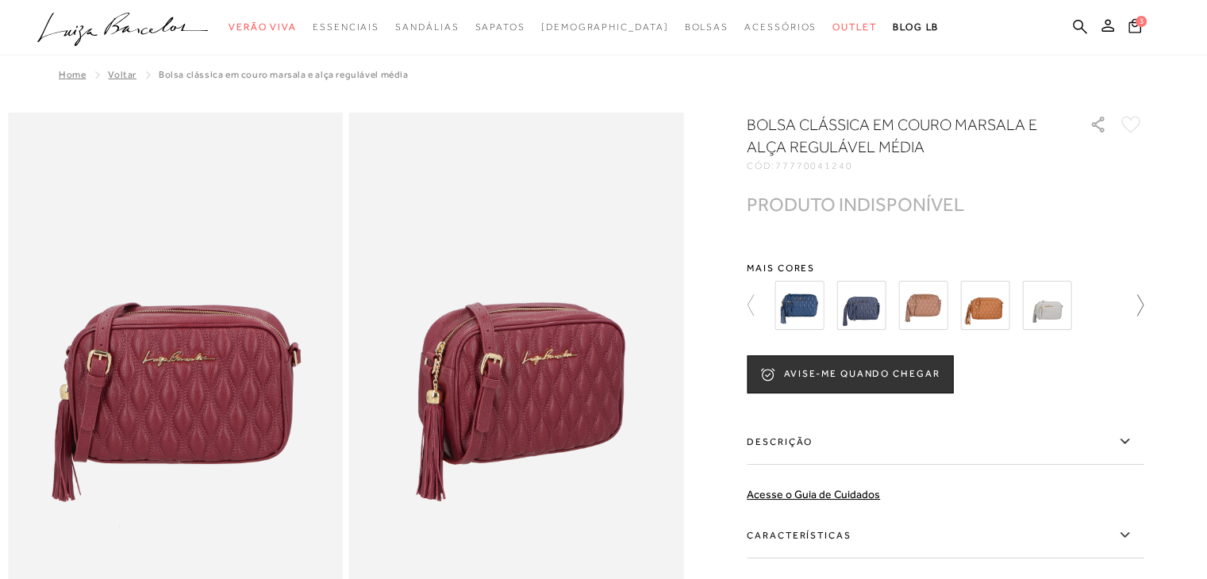
click at [1133, 317] on link at bounding box center [1132, 305] width 22 height 59
click at [930, 313] on img at bounding box center [922, 305] width 49 height 49
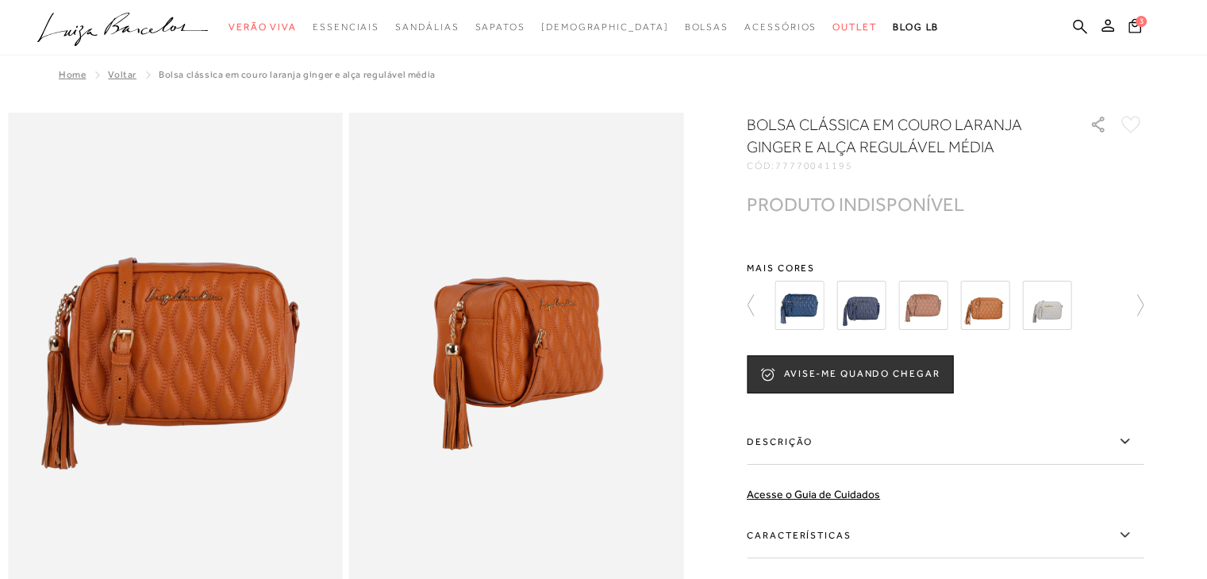
click at [930, 313] on img at bounding box center [922, 305] width 49 height 49
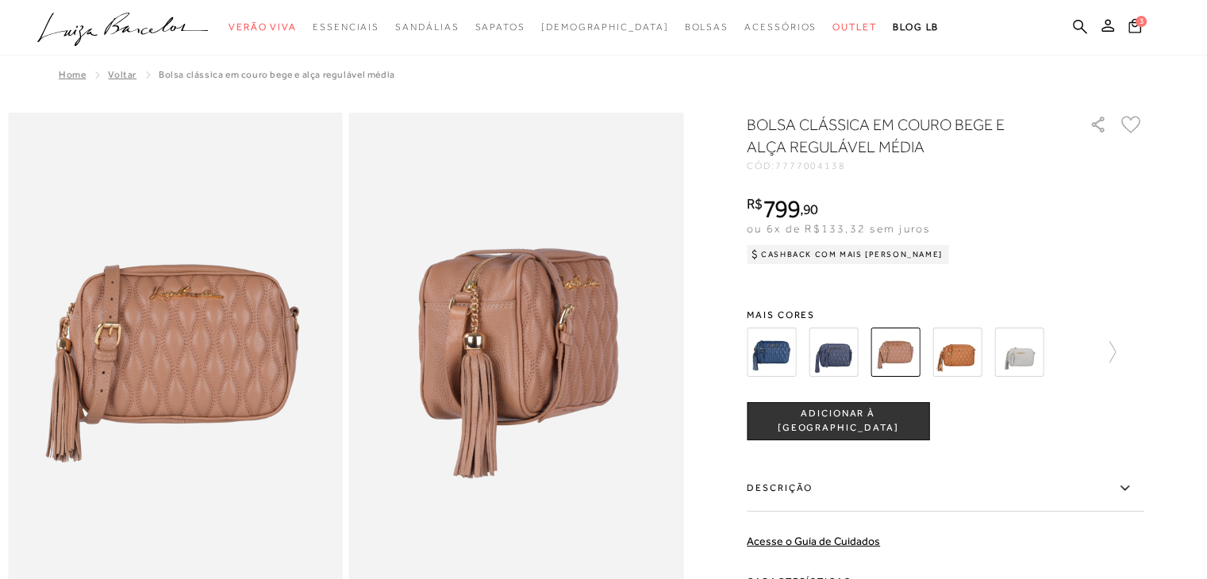
click at [965, 363] on img at bounding box center [956, 352] width 49 height 49
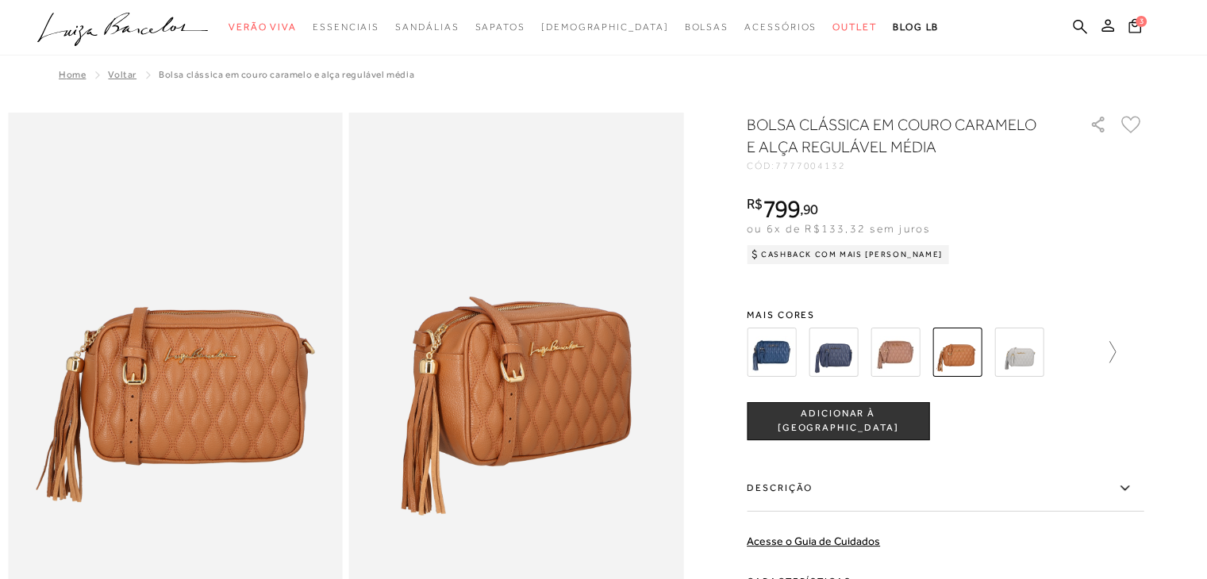
click at [1116, 356] on icon at bounding box center [1105, 352] width 22 height 22
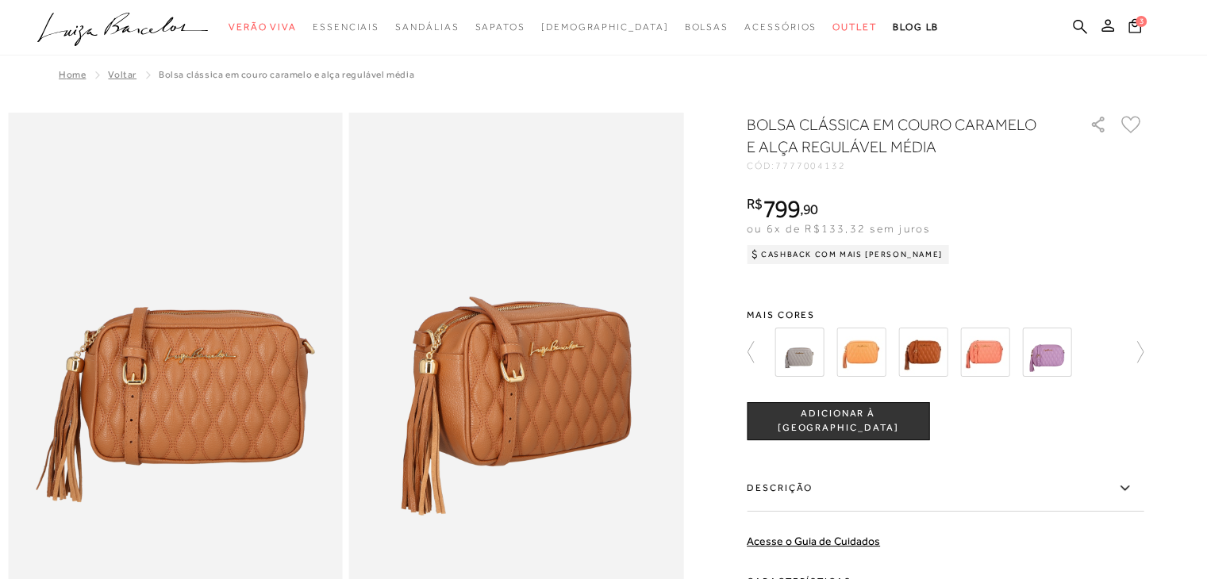
click at [919, 342] on img at bounding box center [922, 352] width 49 height 49
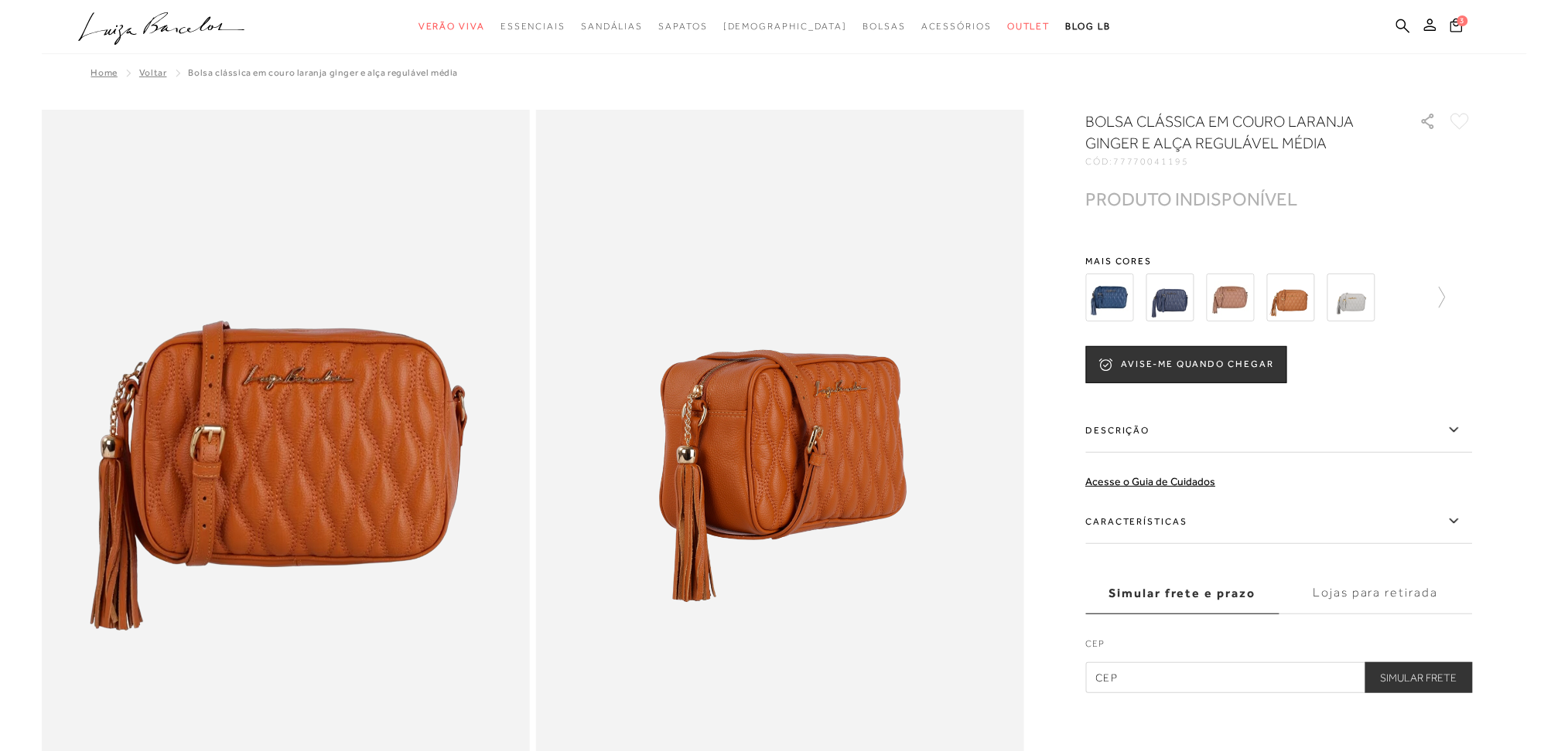
click at [148, 69] on span "Voltar" at bounding box center [153, 72] width 28 height 11
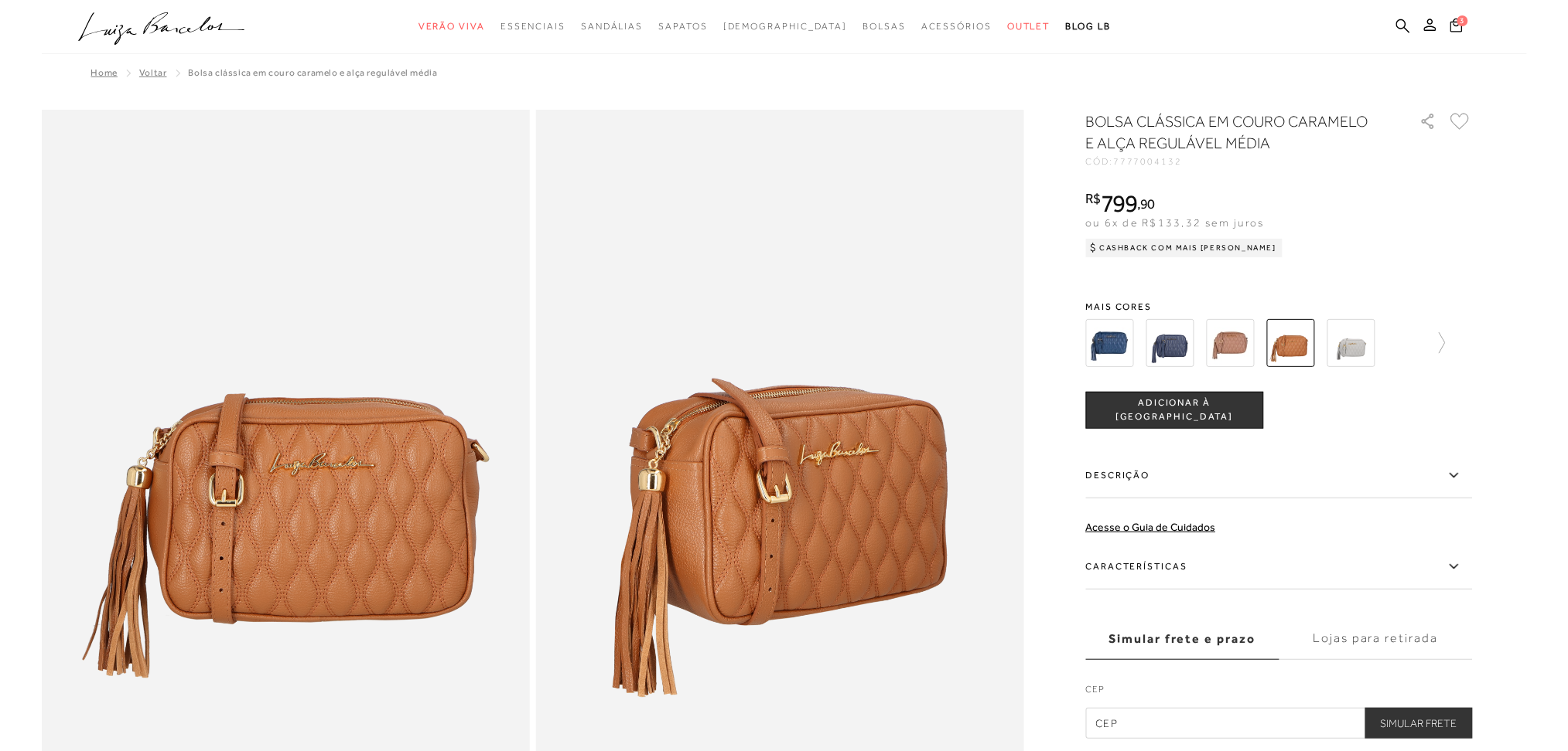
click at [92, 75] on span "Home" at bounding box center [104, 72] width 26 height 11
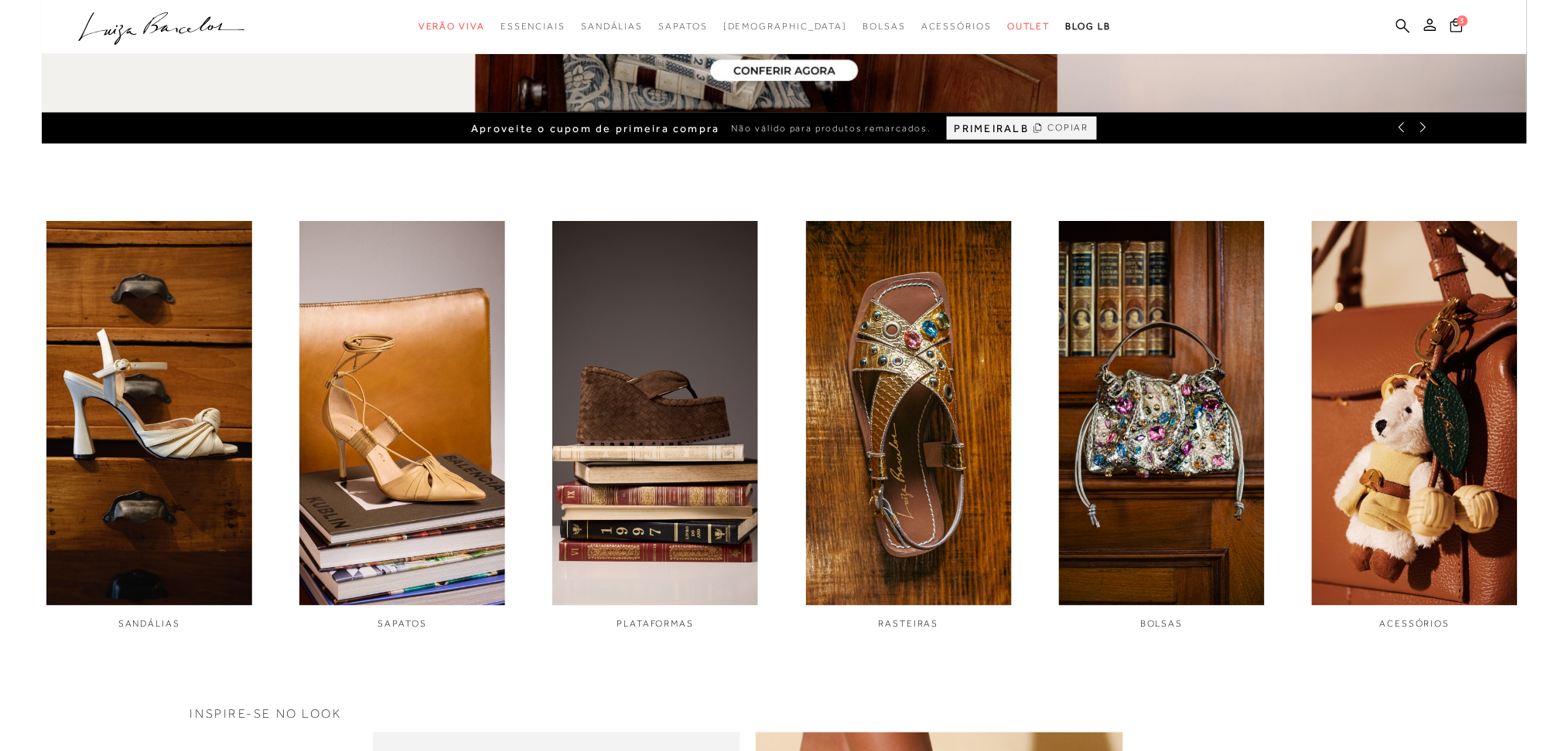
scroll to position [585, 0]
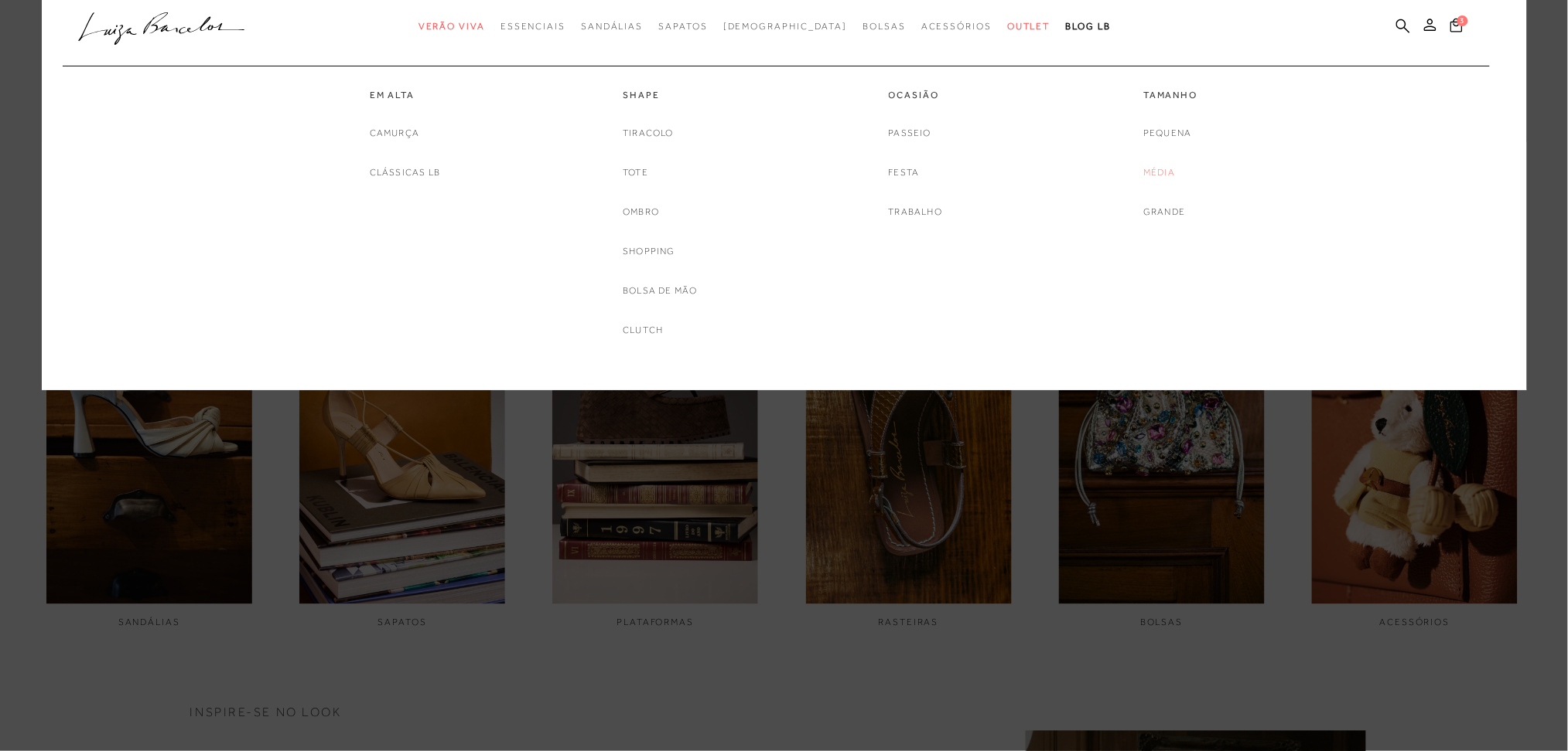
click at [1166, 177] on link "Média" at bounding box center [1159, 172] width 32 height 17
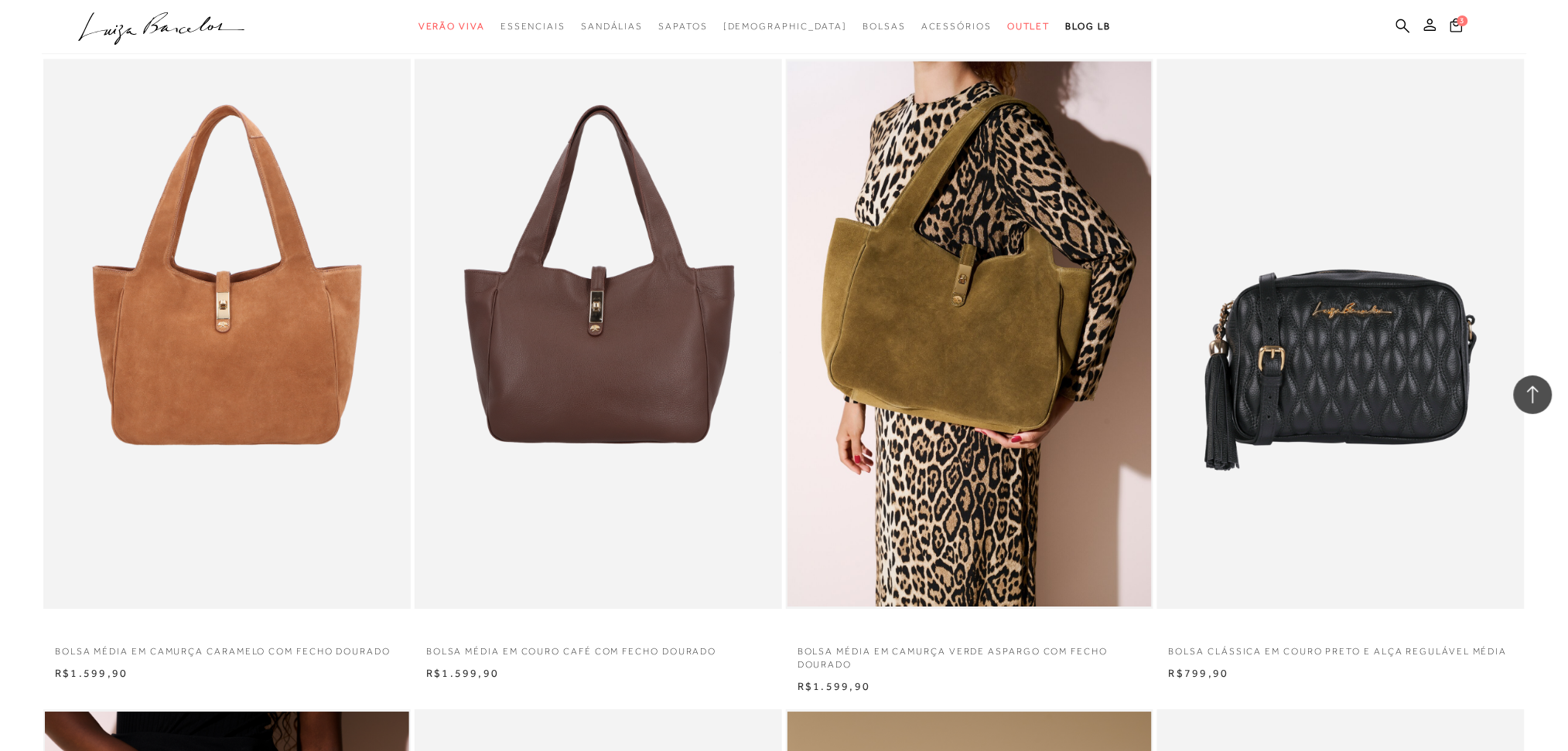
scroll to position [1361, 0]
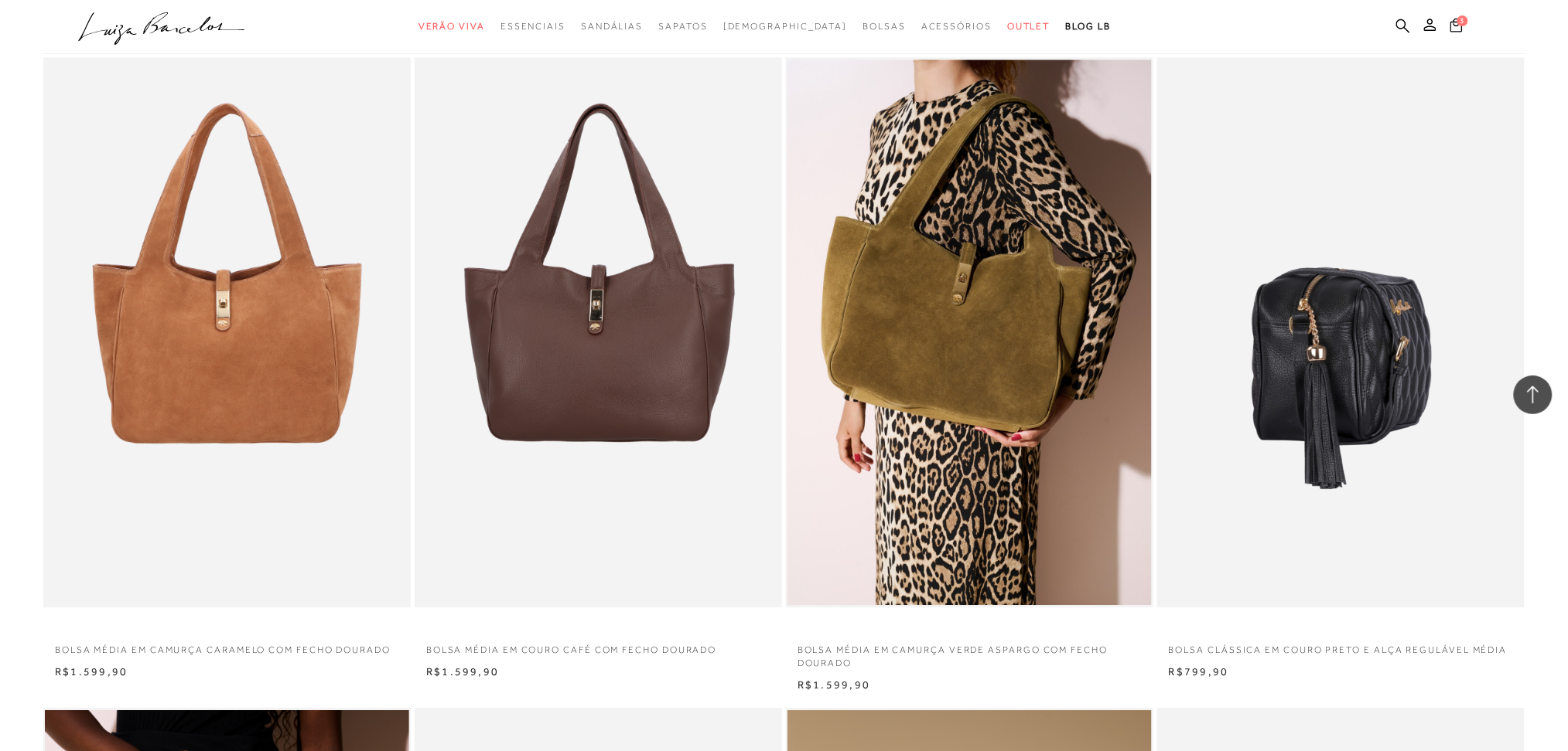
click at [1175, 308] on img at bounding box center [1341, 333] width 365 height 551
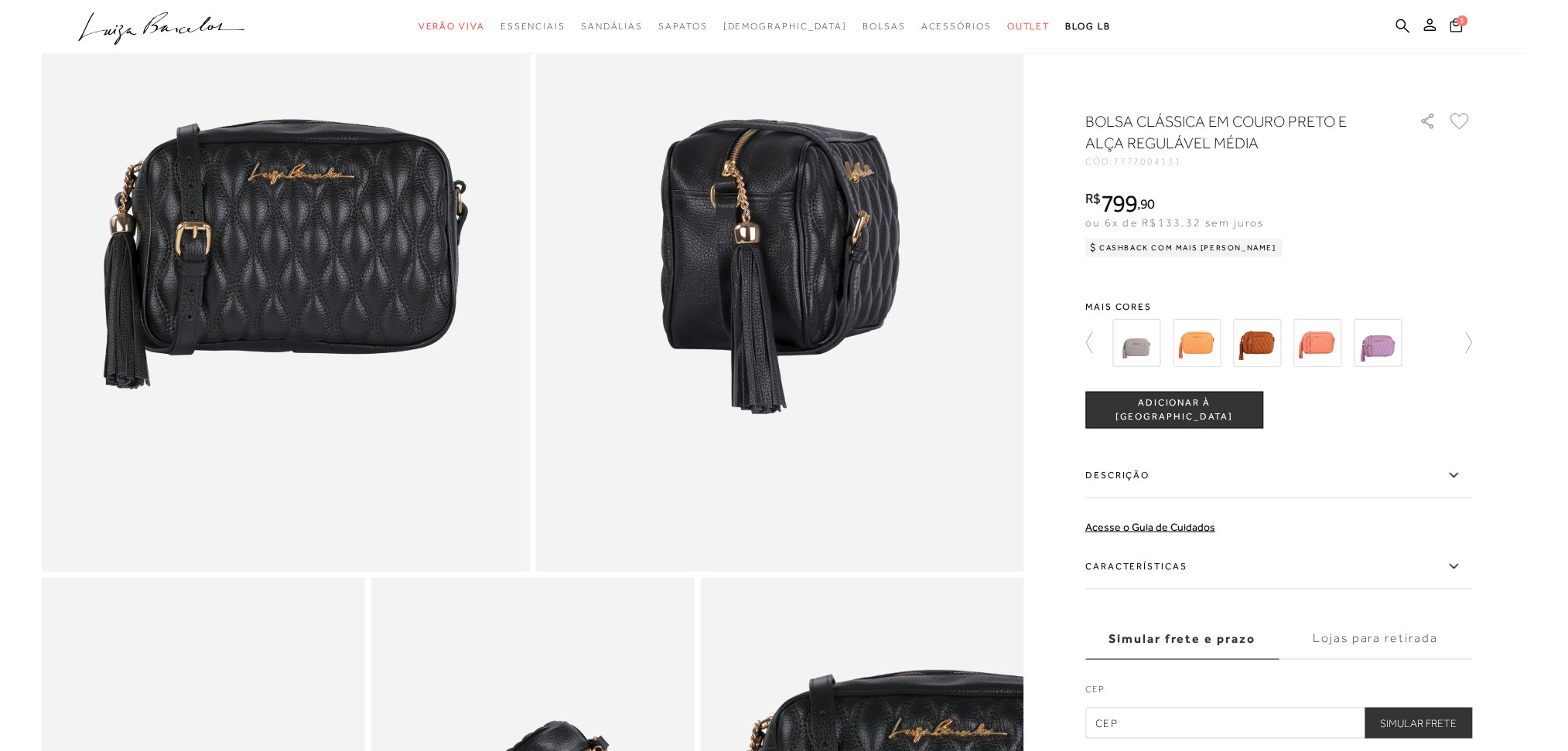
scroll to position [275, 0]
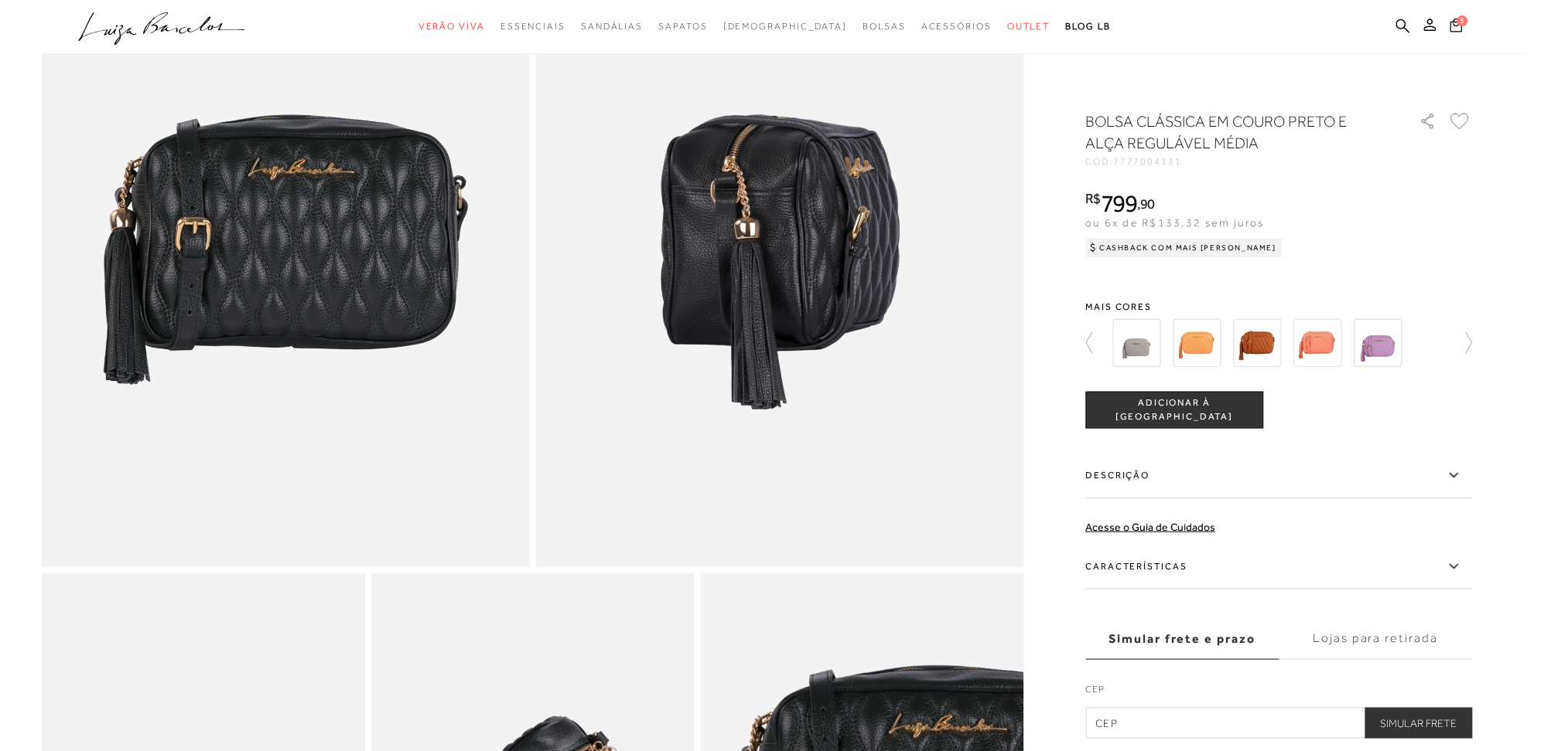
click at [352, 365] on img at bounding box center [286, 202] width 488 height 732
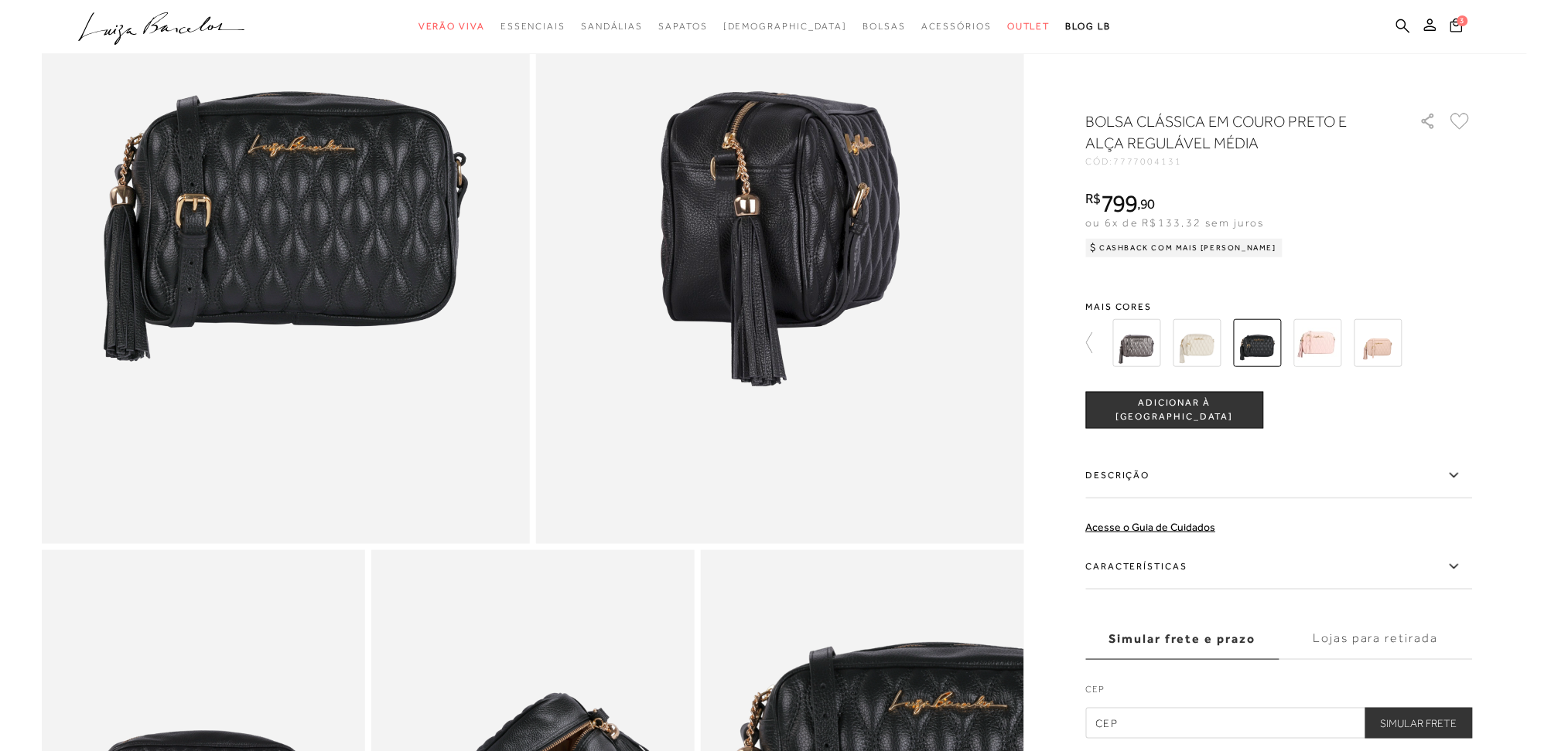
scroll to position [299, 0]
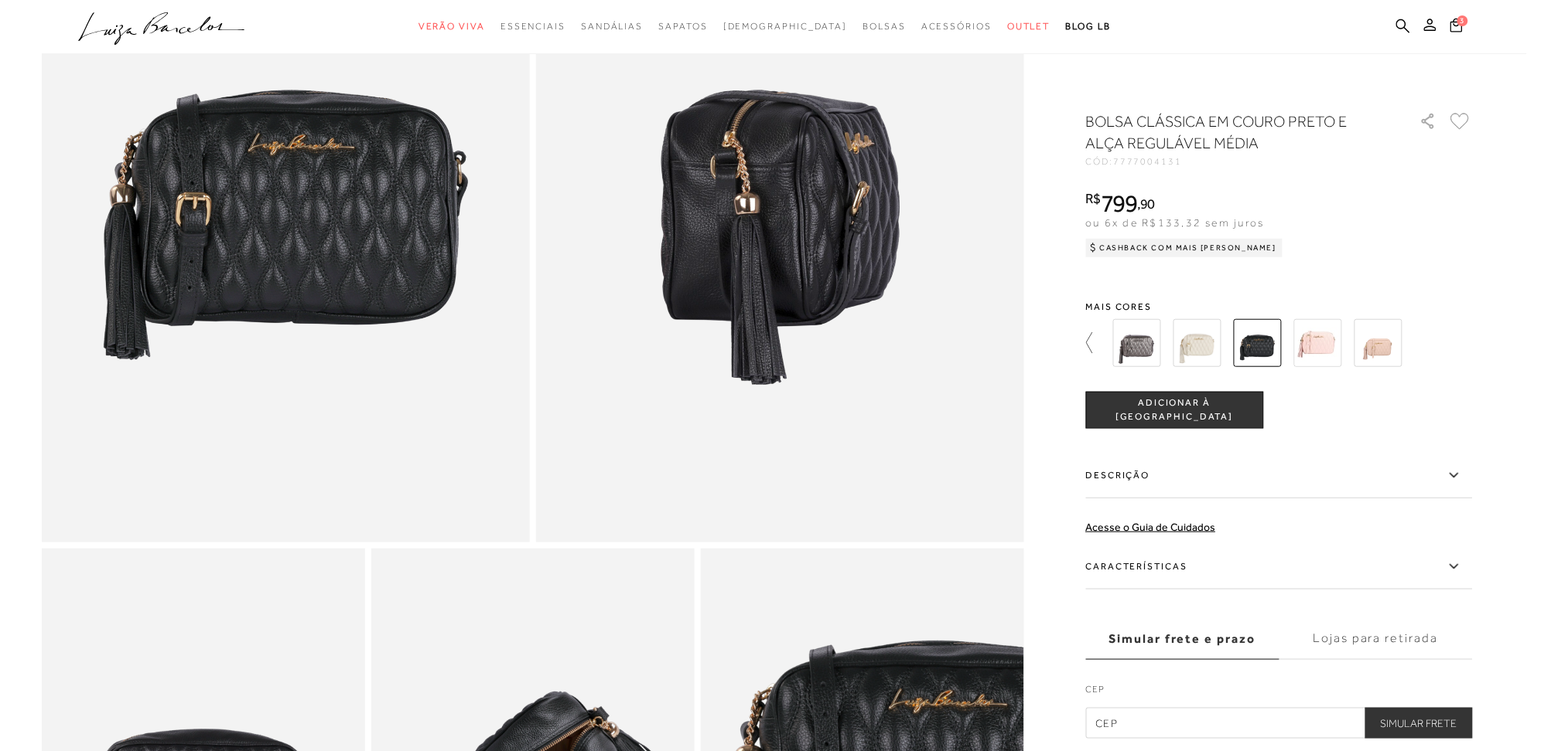
click at [1092, 340] on icon at bounding box center [1096, 343] width 21 height 21
click at [1156, 346] on img at bounding box center [1136, 343] width 48 height 48
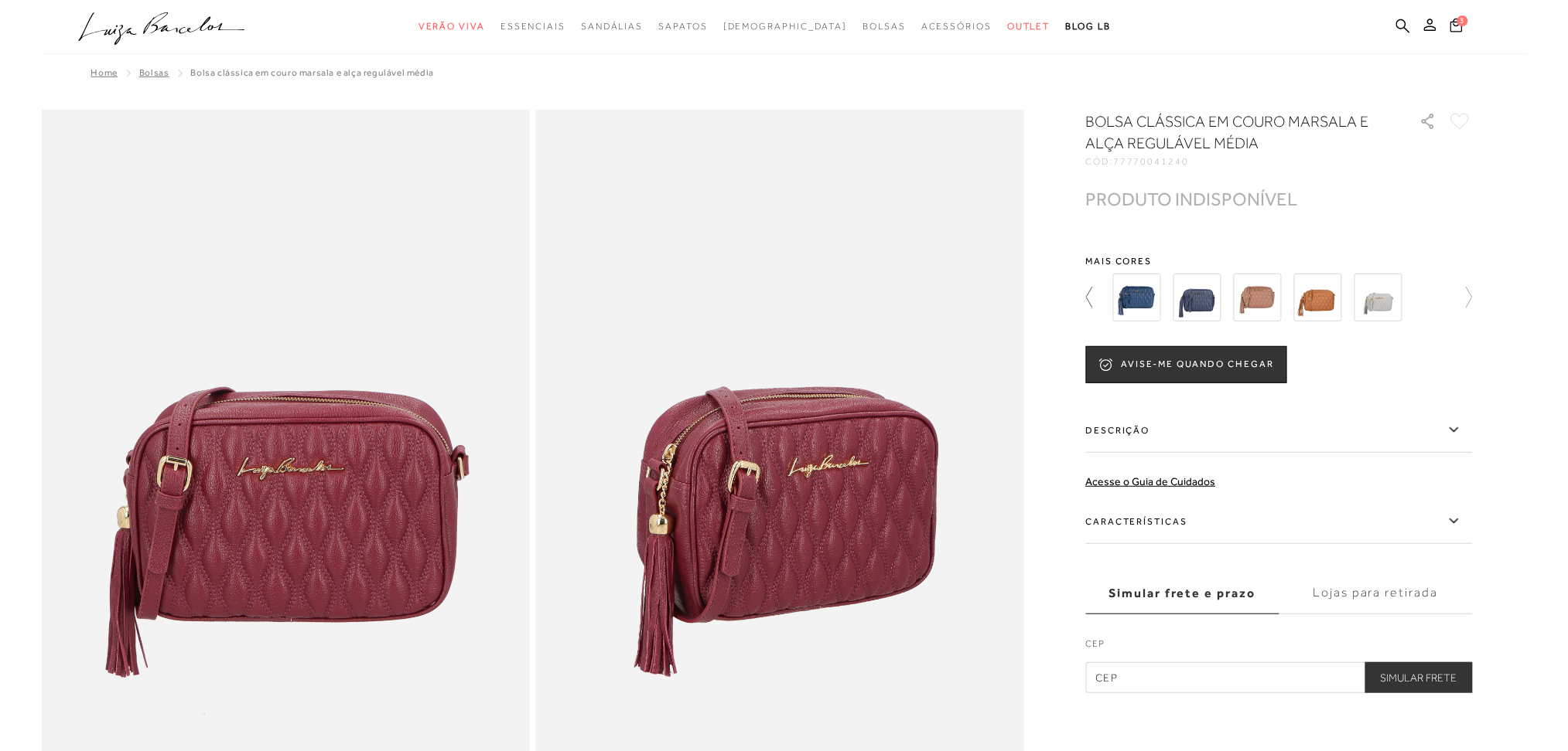
click at [1099, 291] on icon at bounding box center [1096, 297] width 21 height 21
click at [1099, 295] on icon at bounding box center [1096, 297] width 21 height 21
click at [1175, 298] on icon at bounding box center [1434, 297] width 21 height 21
click at [1175, 279] on img at bounding box center [1257, 297] width 48 height 48
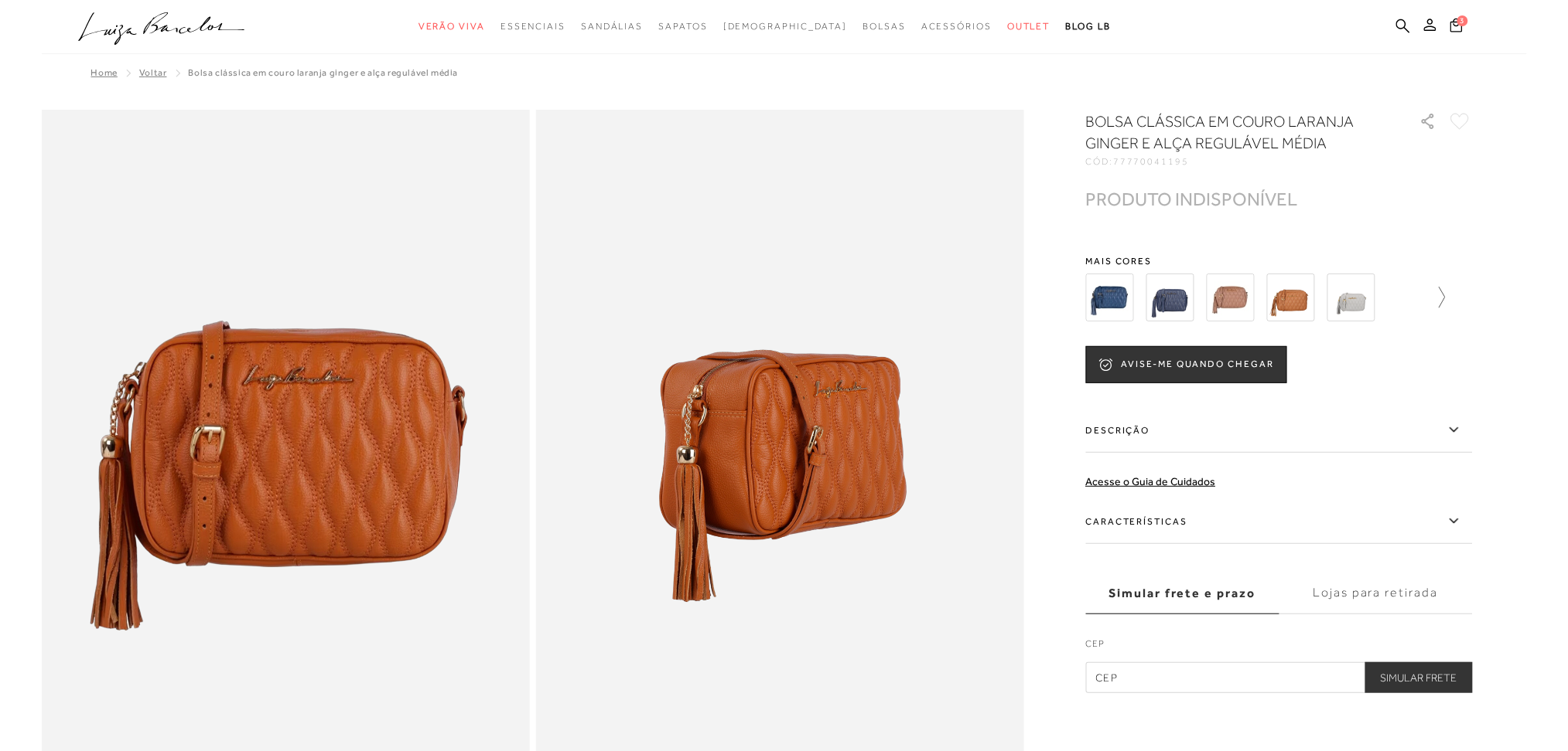
click at [1175, 297] on icon at bounding box center [1434, 297] width 21 height 21
click at [1175, 297] on div at bounding box center [1279, 297] width 387 height 57
click at [1175, 294] on img at bounding box center [1257, 297] width 48 height 48
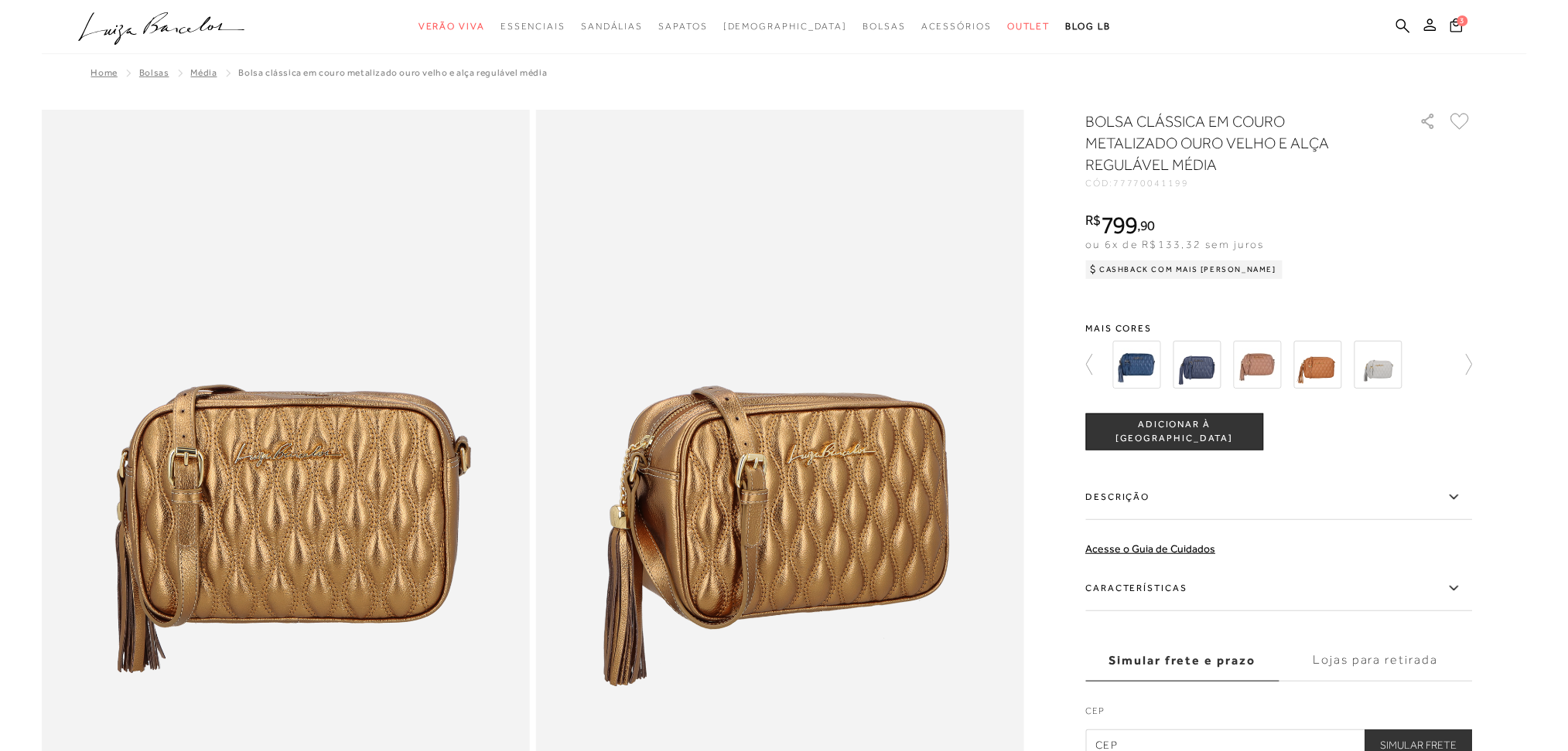
click at [1175, 365] on icon at bounding box center [1462, 364] width 21 height 21
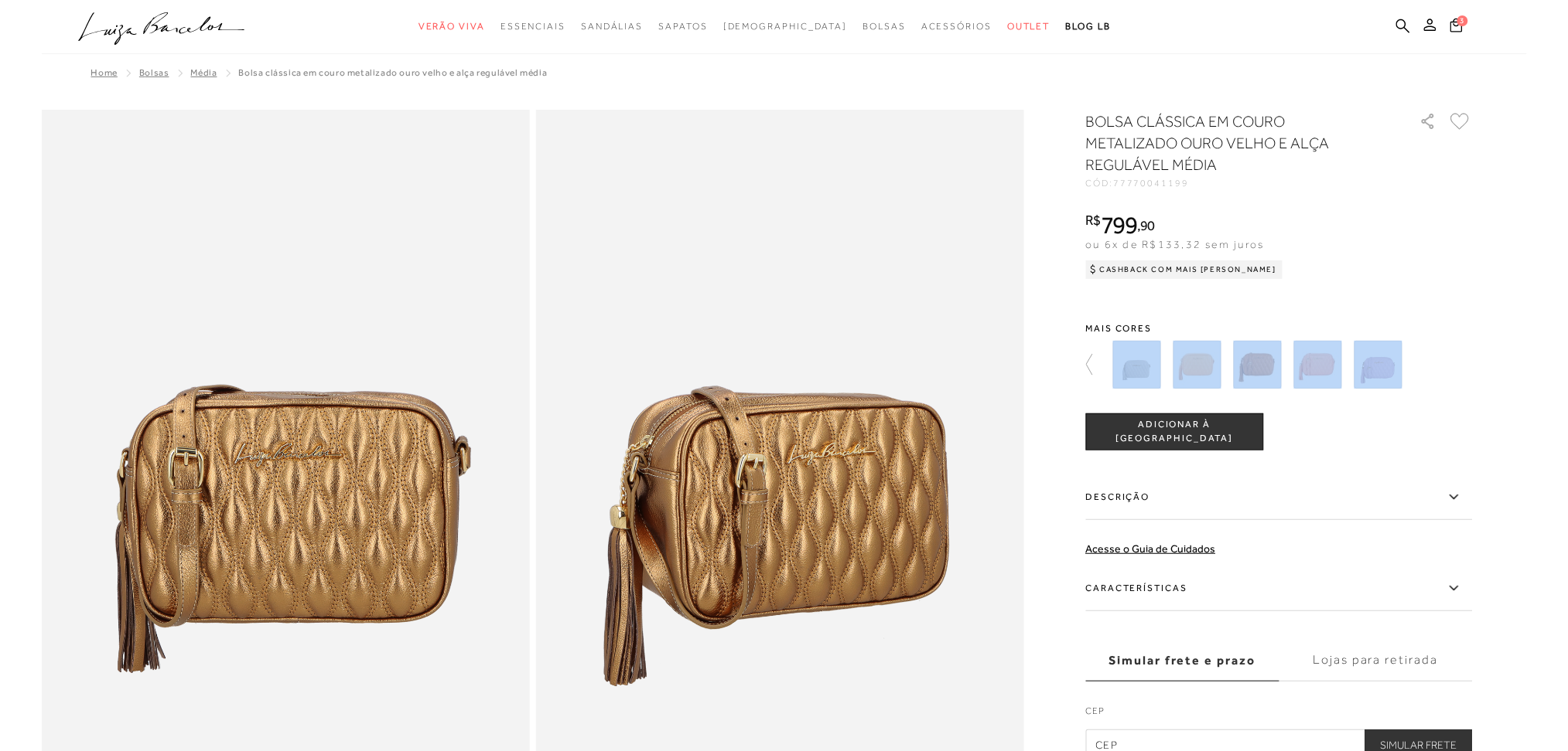
click at [1175, 365] on div at bounding box center [1287, 364] width 360 height 57
click at [1123, 357] on img at bounding box center [1136, 364] width 48 height 48
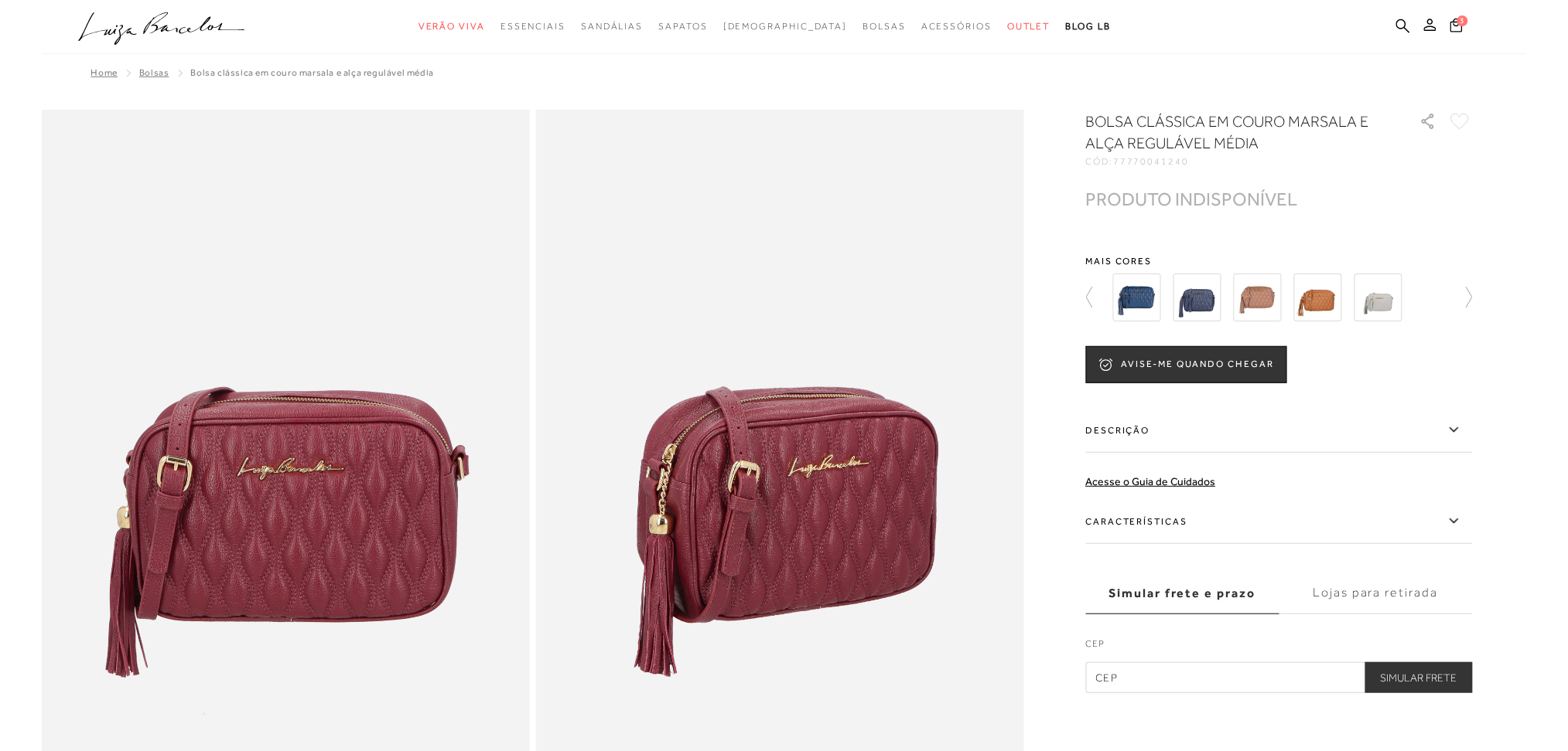
click at [1135, 205] on div "PRODUTO INDISPONÍVEL" at bounding box center [1191, 199] width 211 height 17
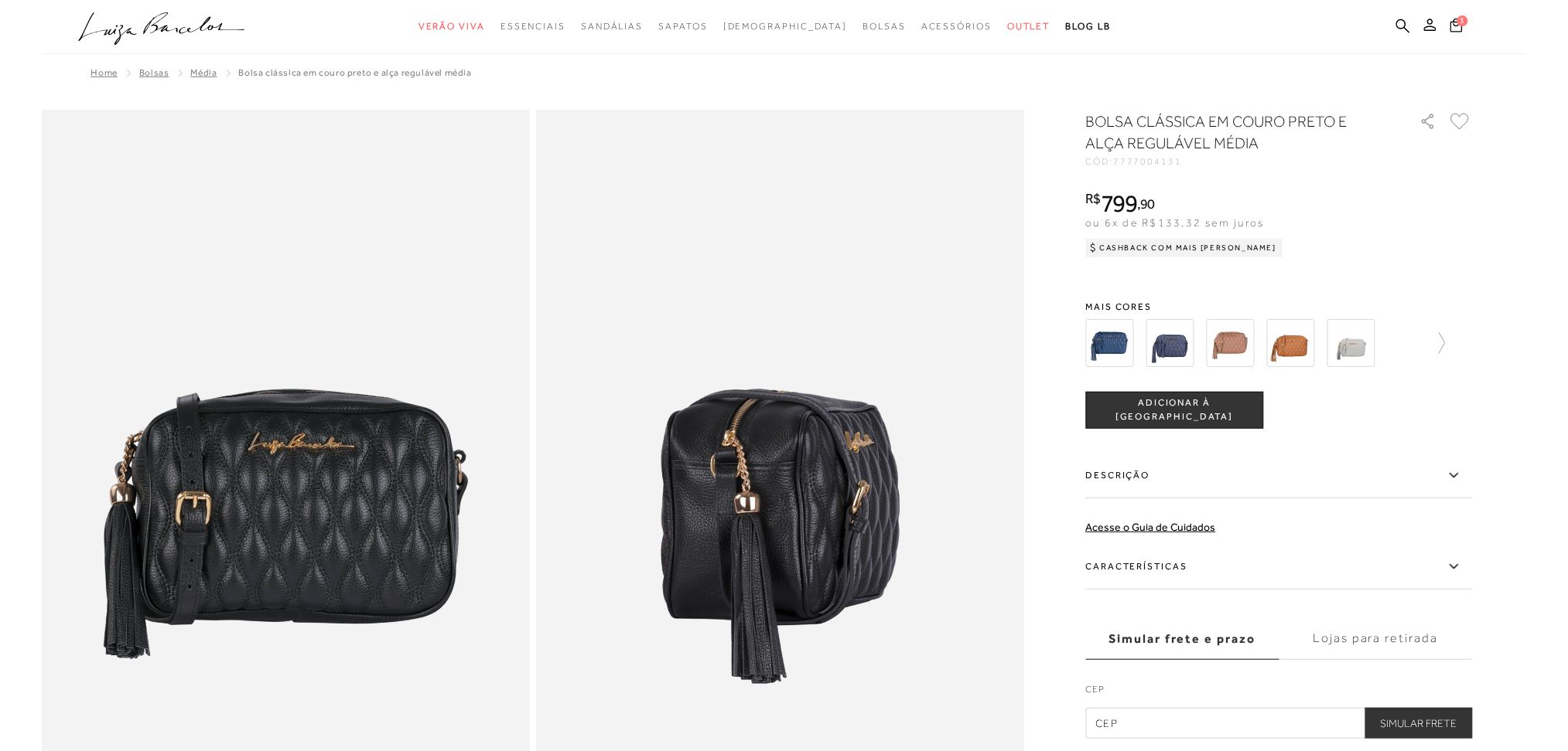
click at [0, 174] on body "Página de detalhes do produto de BOLSA CLÁSSICA EM COURO PRETO E ALÇA REGULÁVEL…" at bounding box center [784, 375] width 1568 height 751
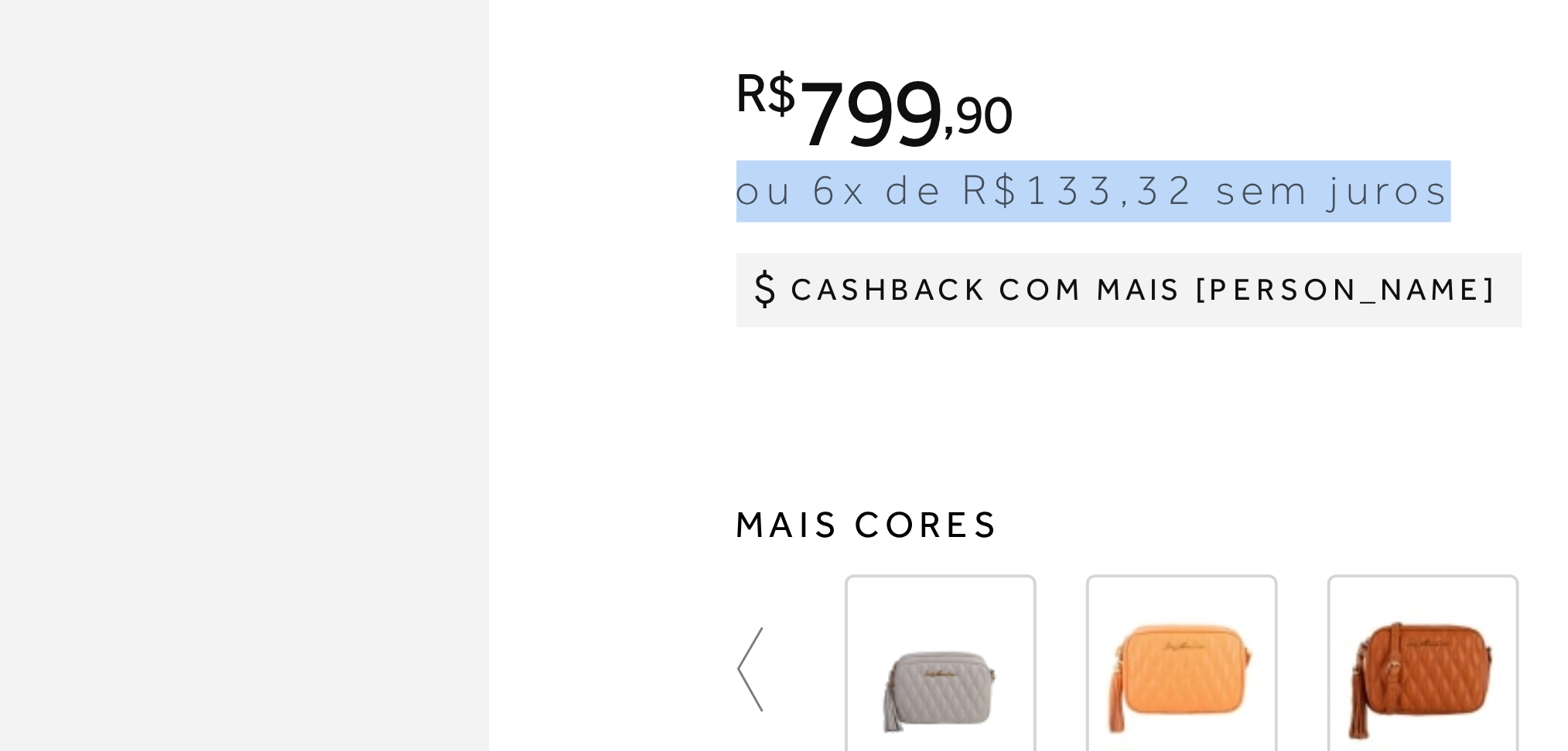
drag, startPoint x: 1088, startPoint y: 222, endPoint x: 1271, endPoint y: 227, distance: 183.1
click at [1175, 227] on div "R$ 799 , 90 ou 6x de R$133,32 sem juros Cashback com Mais [PERSON_NAME] R$799,90" at bounding box center [1279, 221] width 387 height 61
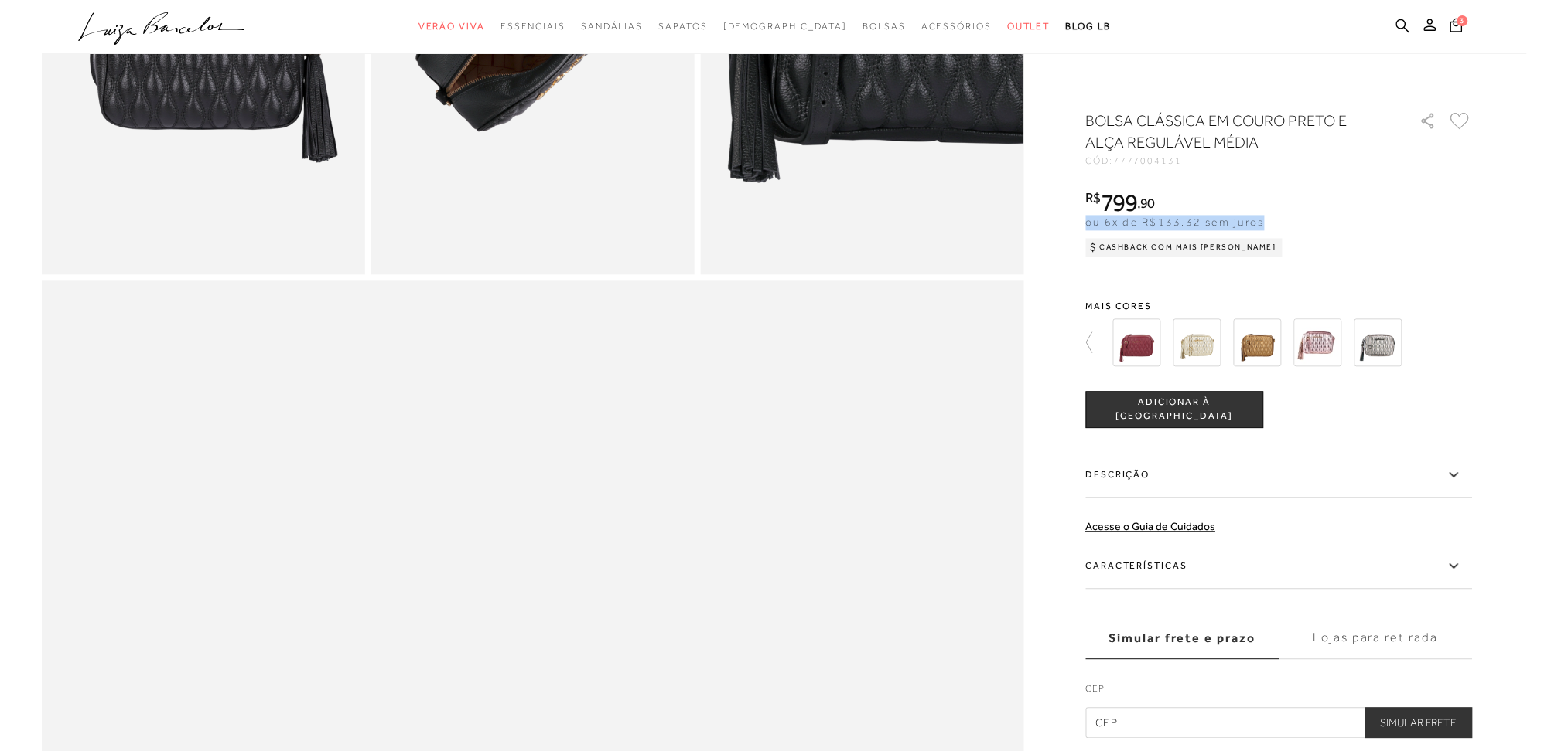
scroll to position [1120, 0]
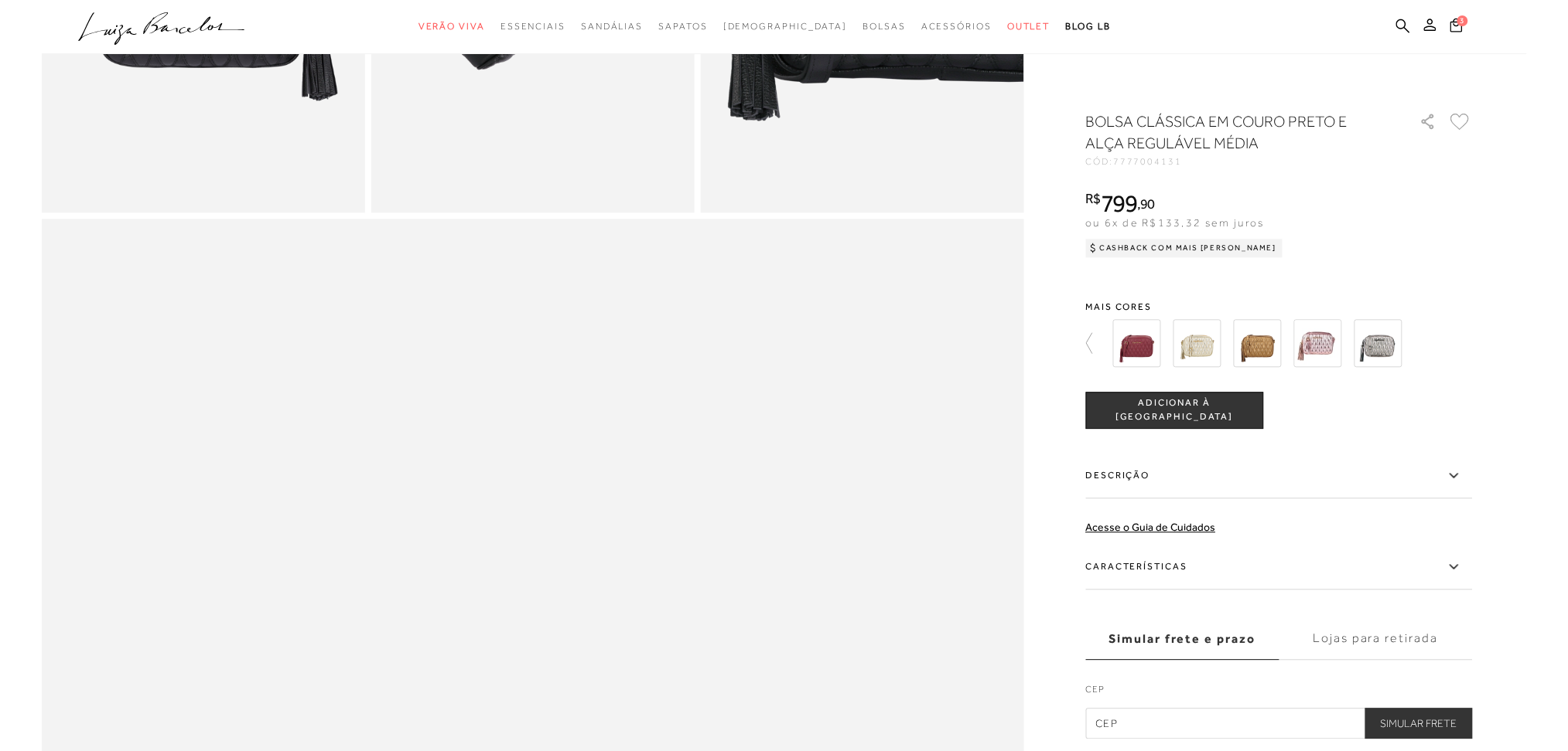
click at [1175, 564] on input "text" at bounding box center [1279, 724] width 387 height 31
type input "29375-000"
click at [1175, 564] on label "Simular frete e prazo" at bounding box center [1182, 639] width 193 height 42
click at [0, 0] on input "Simular frete e prazo" at bounding box center [0, 0] width 0 height 0
click at [1175, 564] on button "Simular Frete" at bounding box center [1419, 724] width 107 height 31
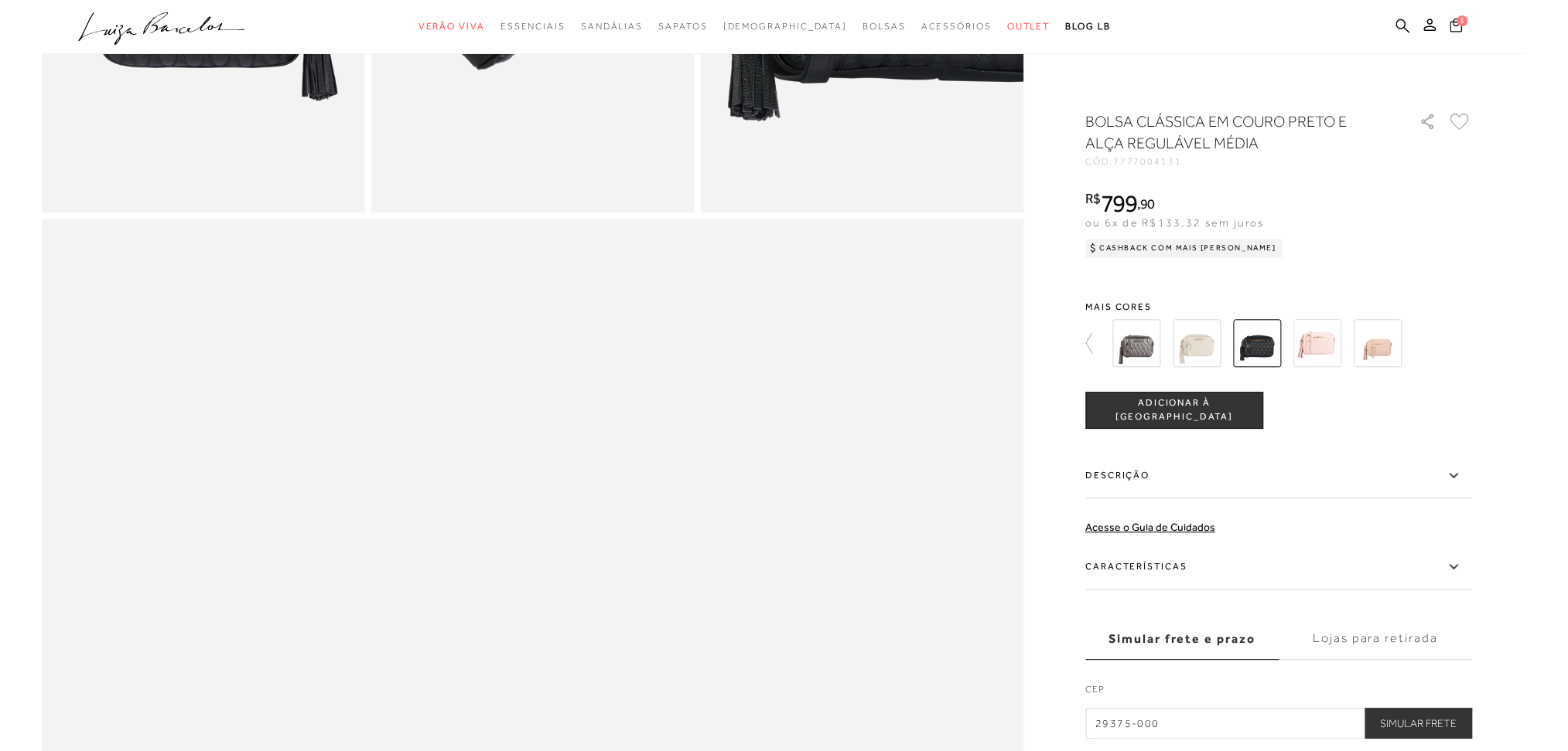
click at [1175, 564] on button "Simular Frete" at bounding box center [1419, 724] width 107 height 31
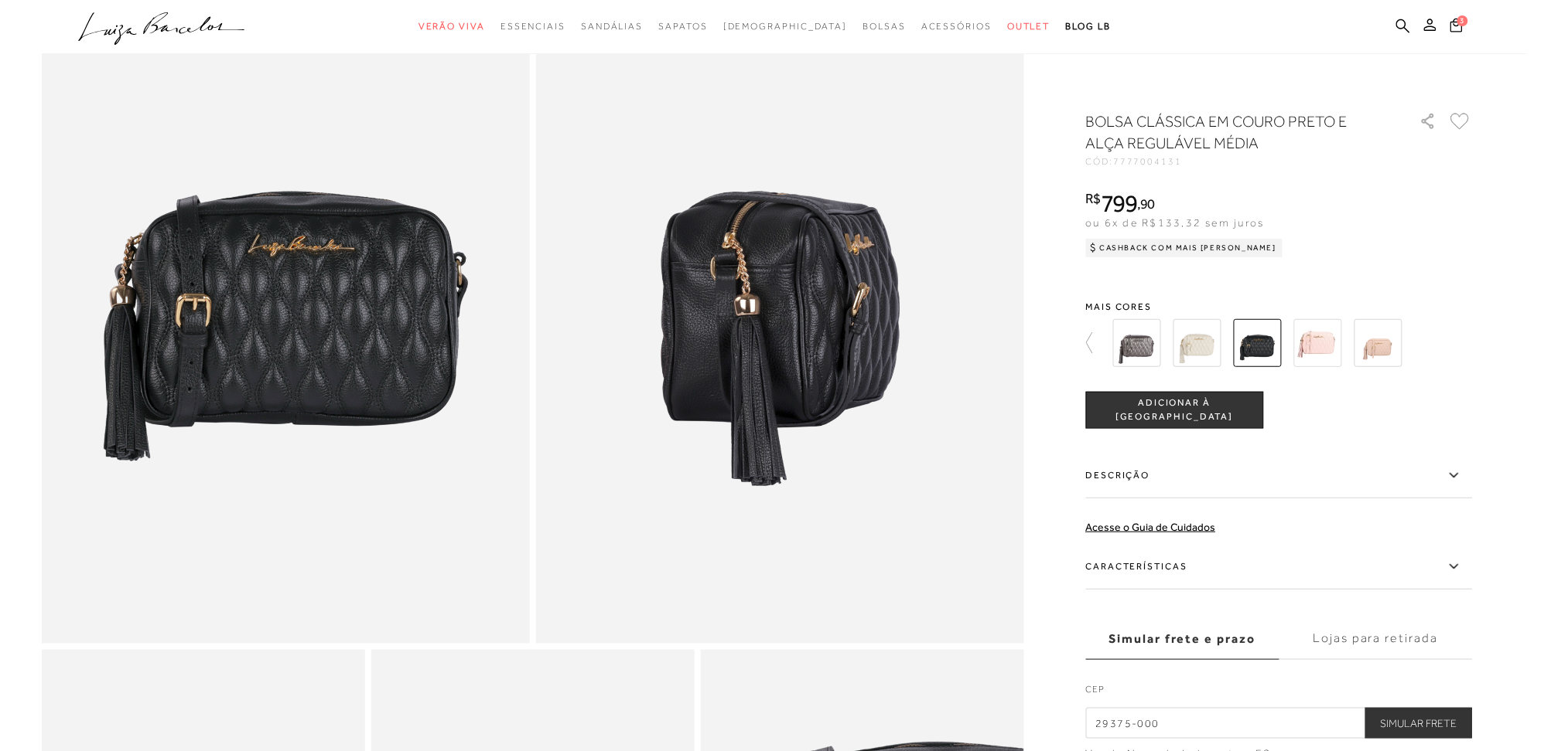
scroll to position [0, 0]
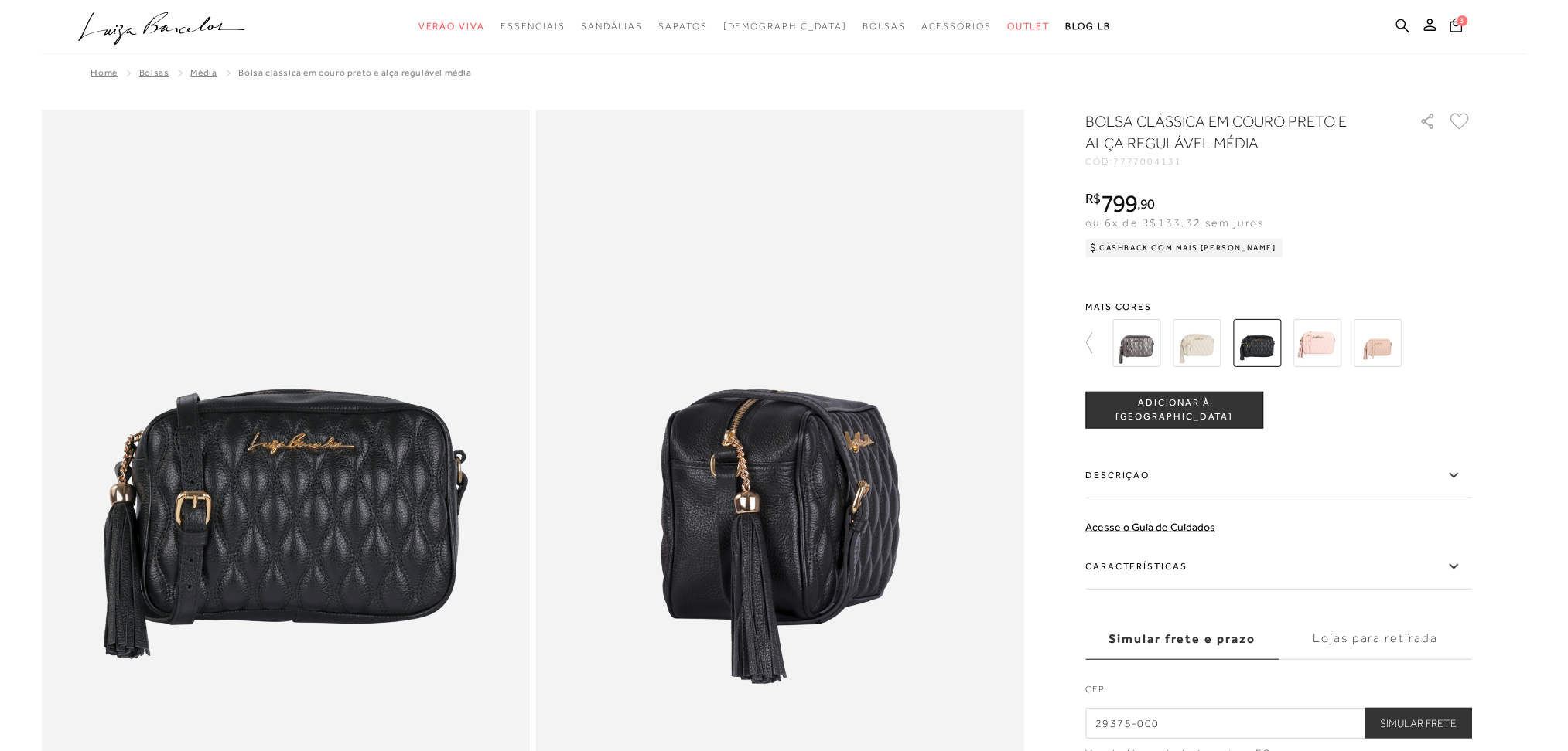
click at [1175, 564] on button "Simular Frete" at bounding box center [1419, 724] width 107 height 31
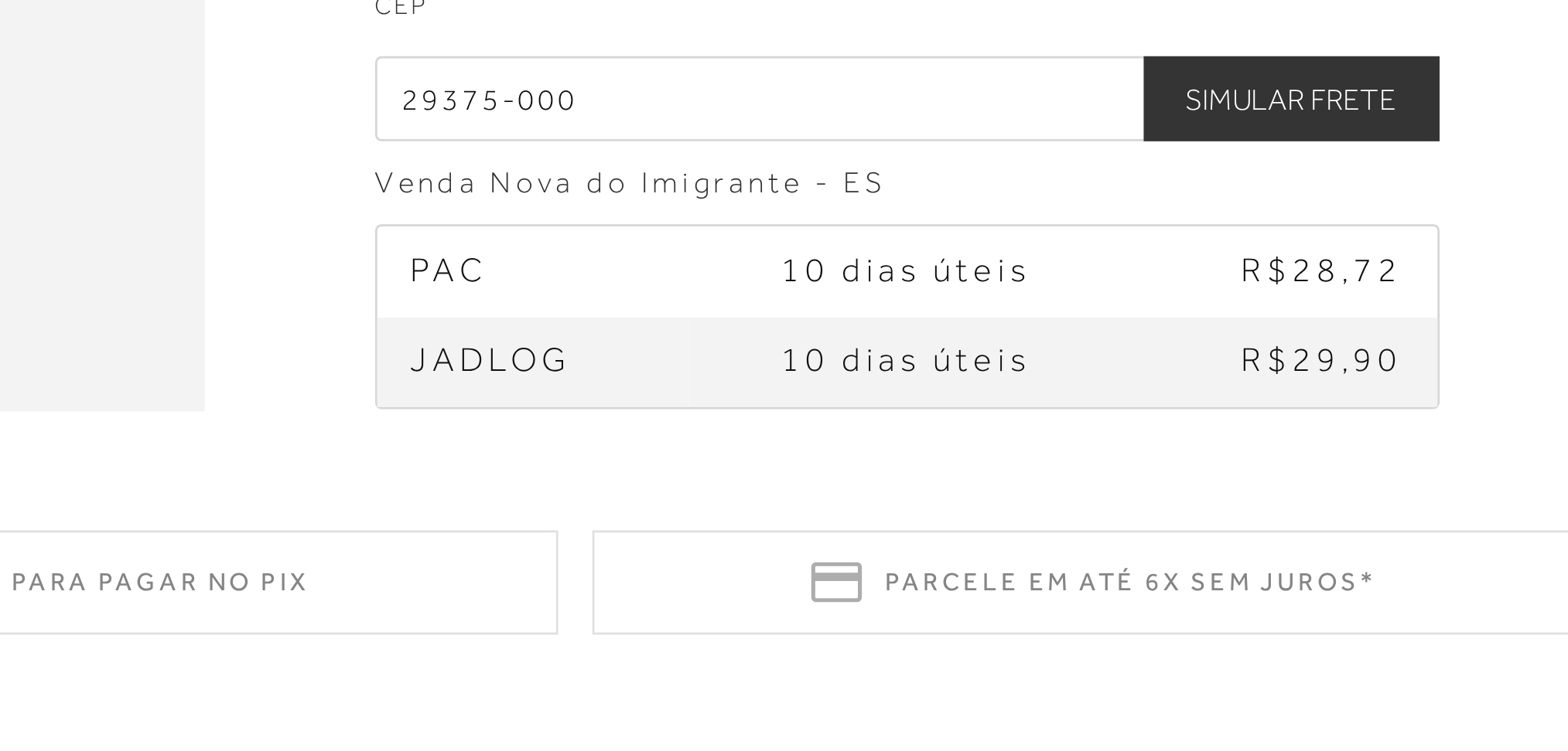
scroll to position [2358, 0]
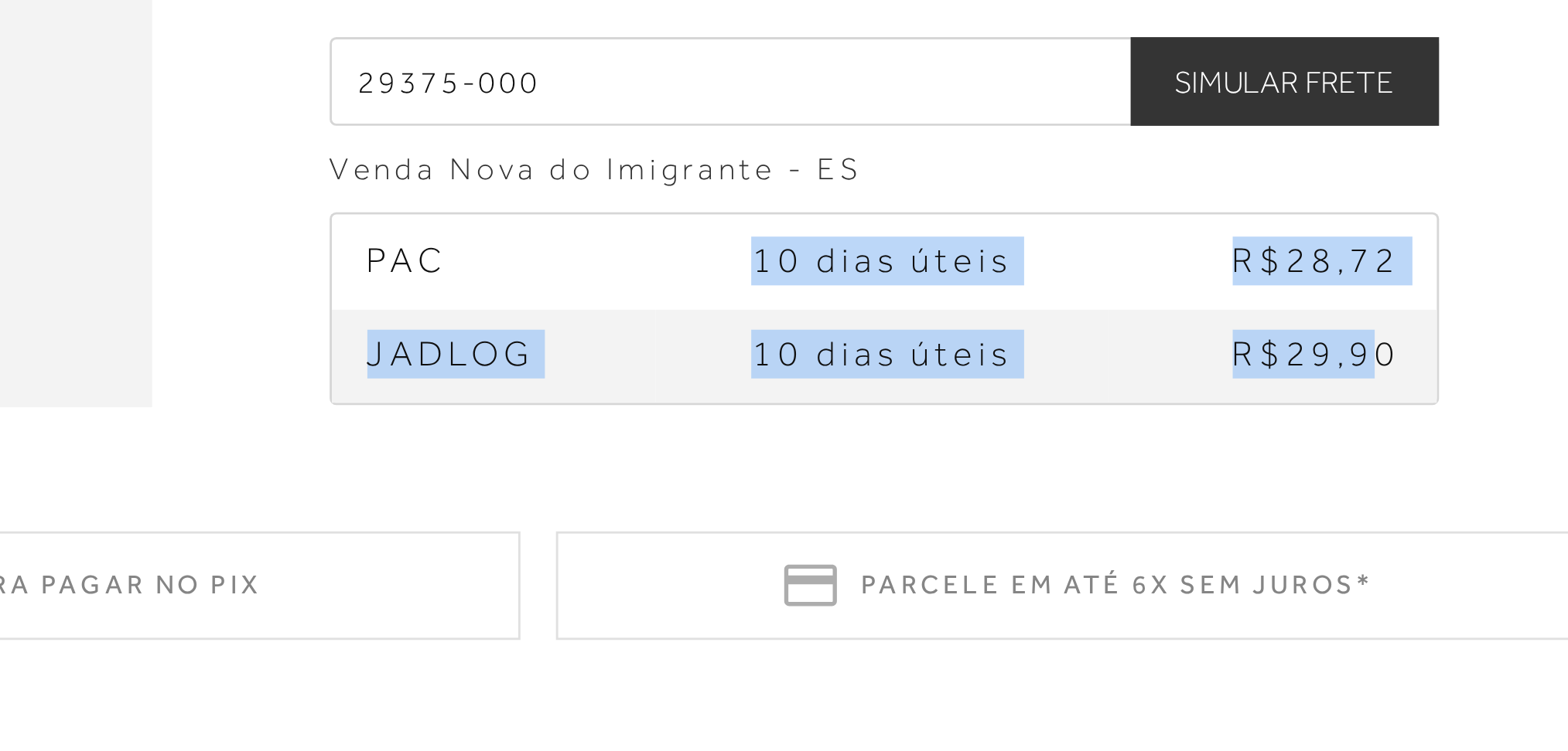
drag, startPoint x: 1231, startPoint y: 400, endPoint x: 1453, endPoint y: 429, distance: 223.9
click at [1175, 429] on tbody "PAC 10 dias úteis R$28,72 [GEOGRAPHIC_DATA] 10 dias úteis R$29,90" at bounding box center [1279, 419] width 385 height 65
click at [1175, 429] on span "R$29,90" at bounding box center [1430, 435] width 58 height 14
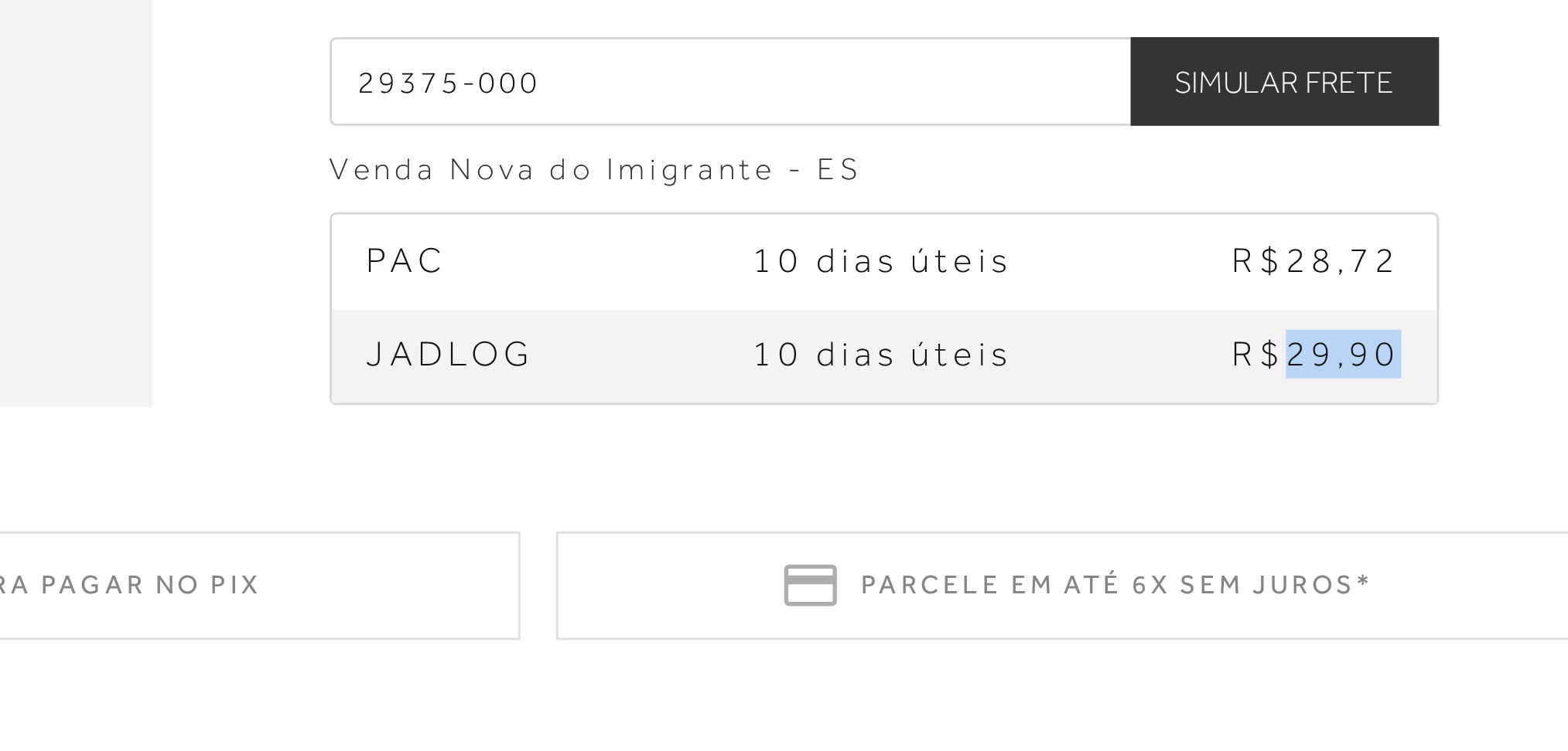
click at [1175, 429] on span "R$29,90" at bounding box center [1430, 435] width 58 height 14
click at [1175, 405] on span "R$28,72" at bounding box center [1430, 402] width 58 height 14
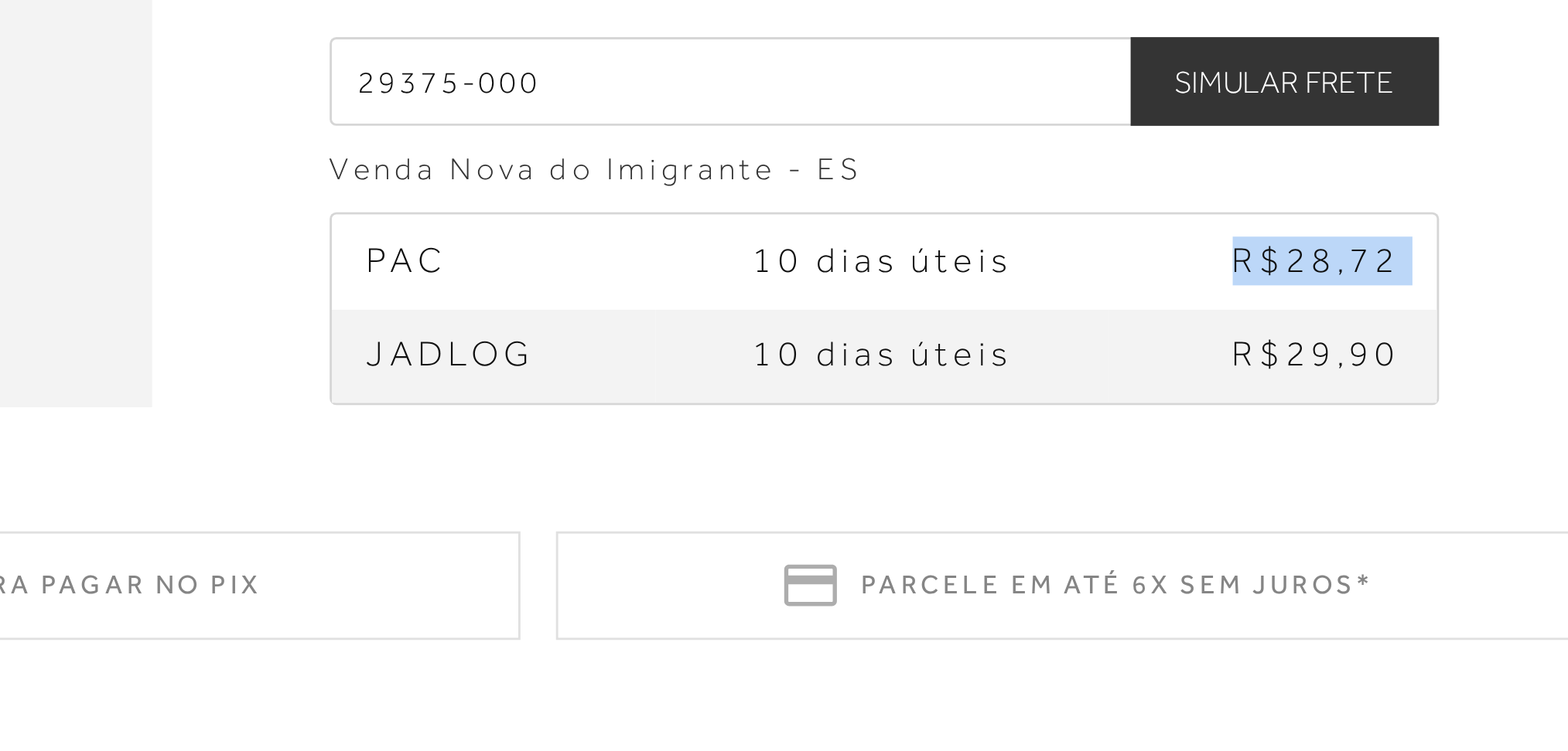
click at [1175, 405] on span "R$28,72" at bounding box center [1430, 402] width 58 height 14
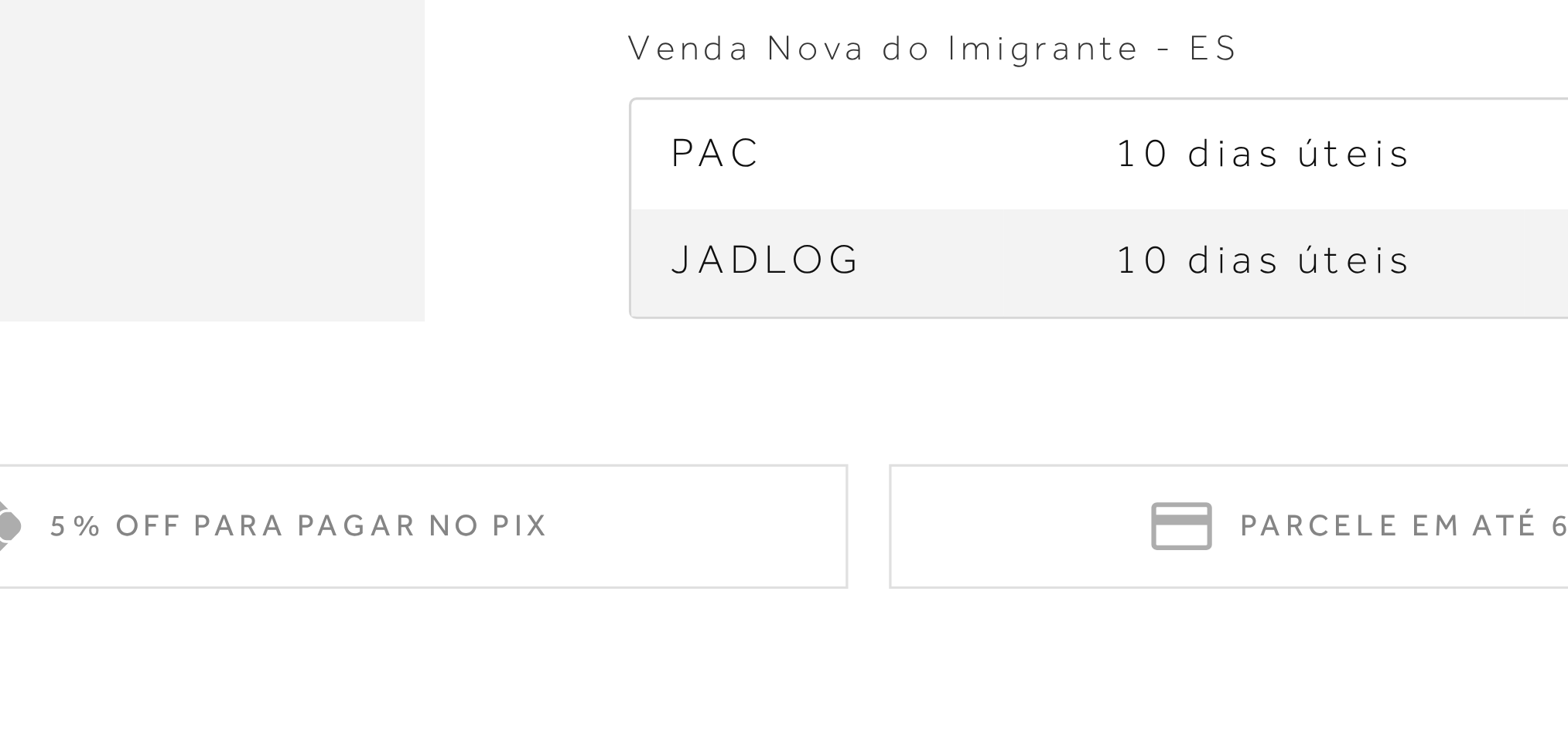
scroll to position [2494, 0]
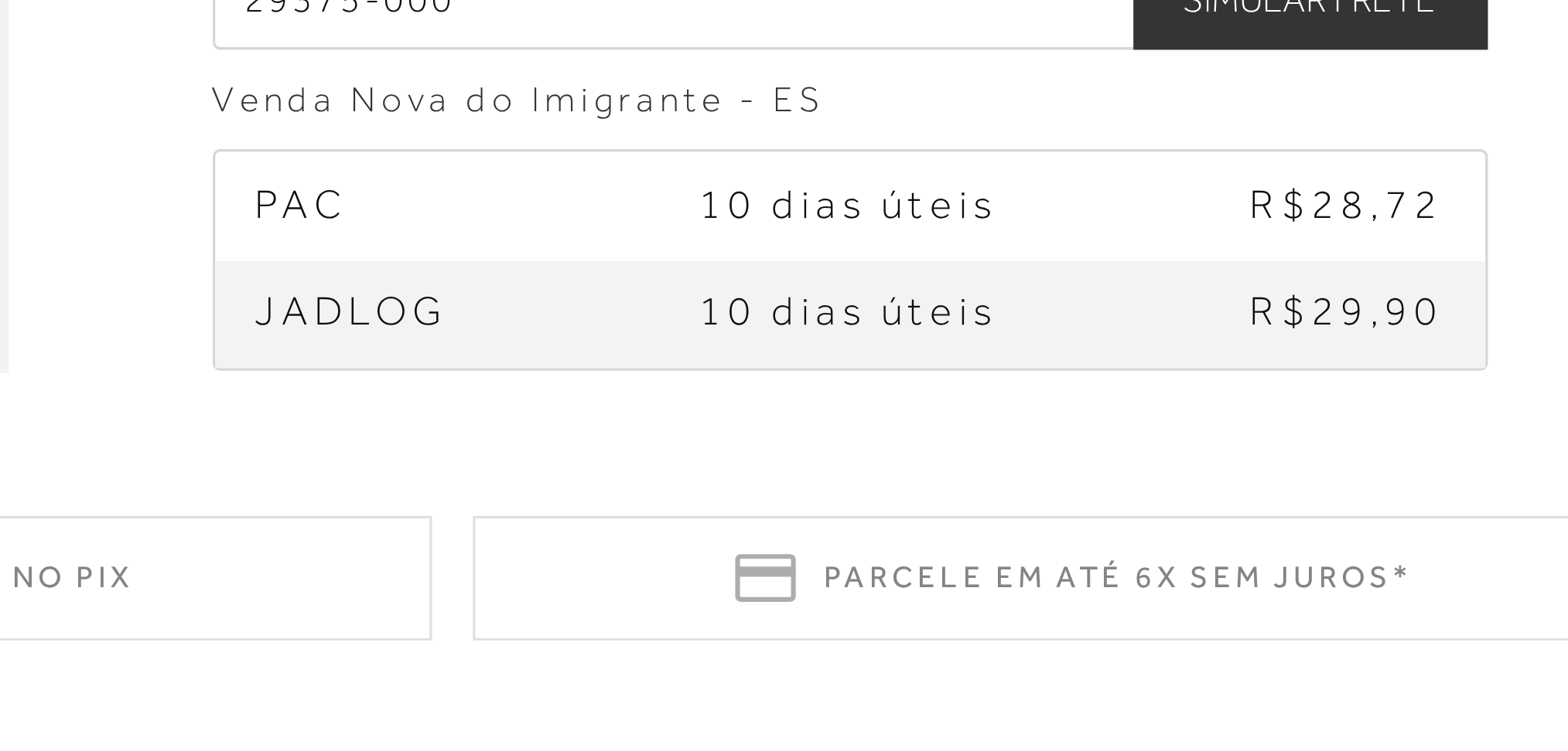
click at [1175, 265] on td "R$28,72" at bounding box center [1414, 267] width 114 height 32
